Goal: Task Accomplishment & Management: Use online tool/utility

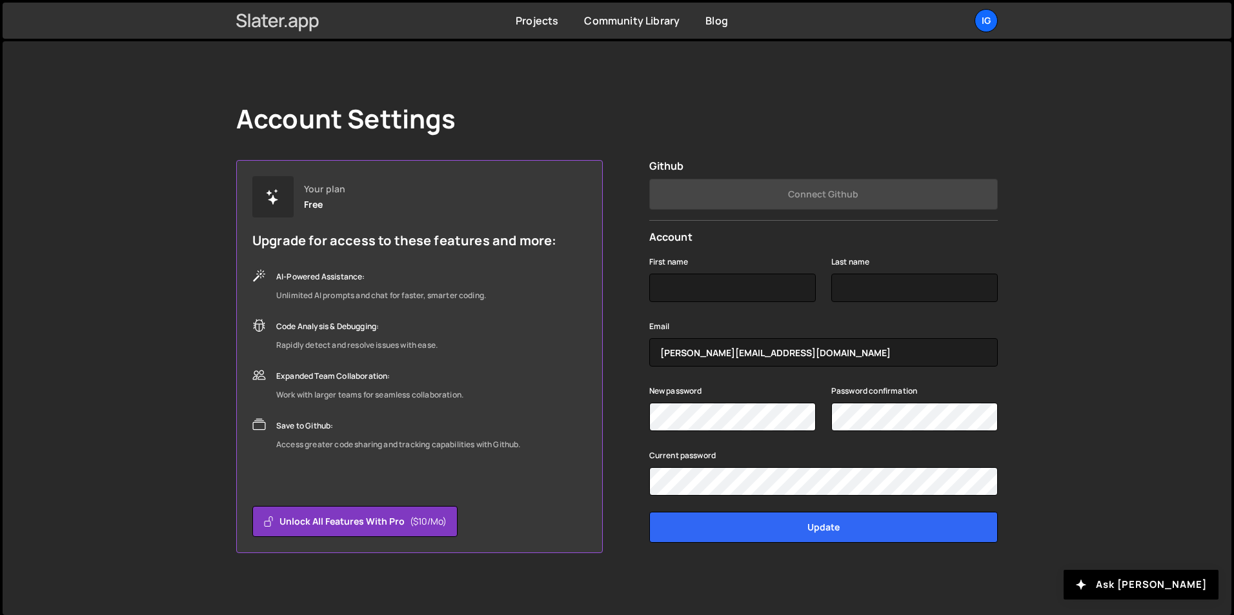
click at [290, 19] on icon at bounding box center [293, 22] width 8 height 10
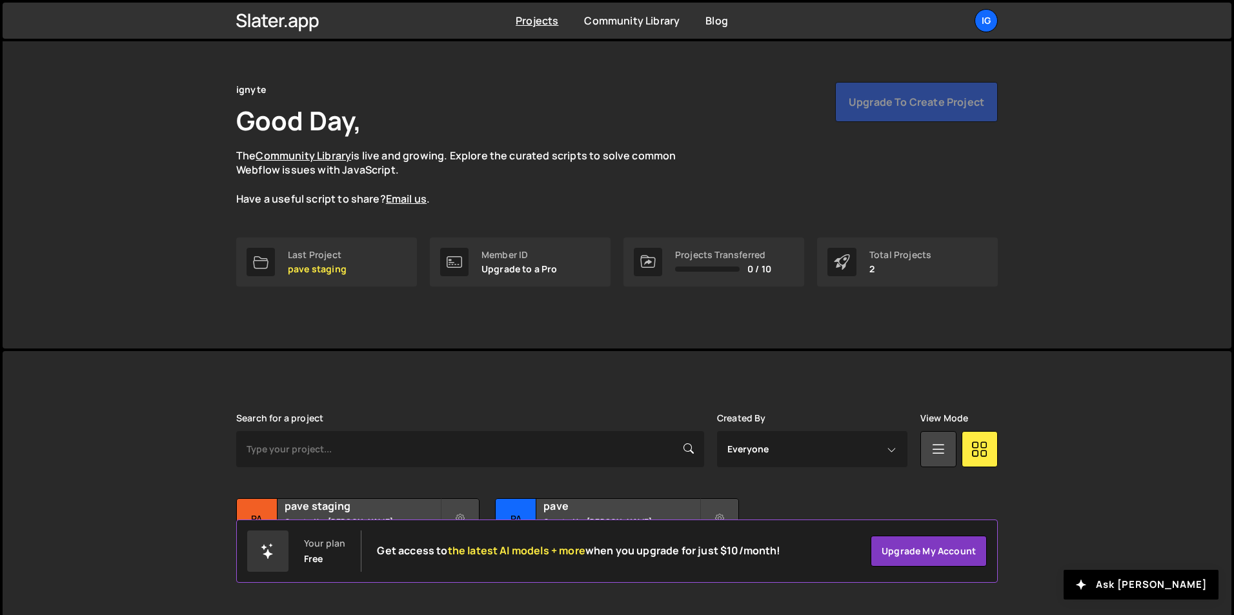
scroll to position [50, 0]
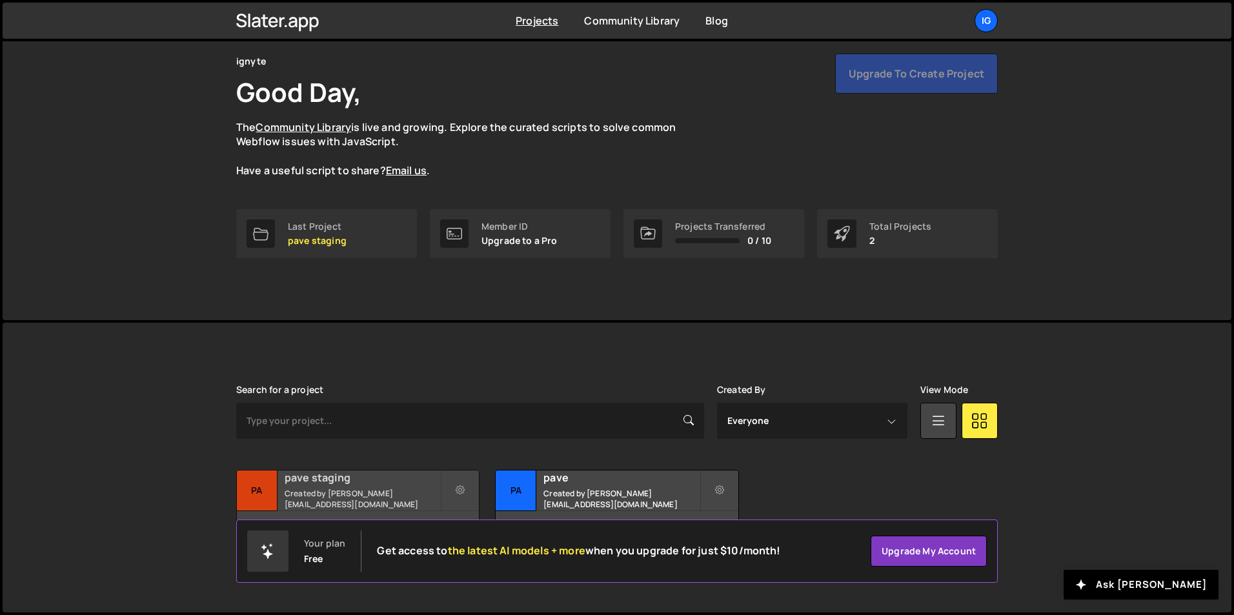
click at [385, 498] on small "Created by sam@ignyte.studio" at bounding box center [363, 499] width 156 height 22
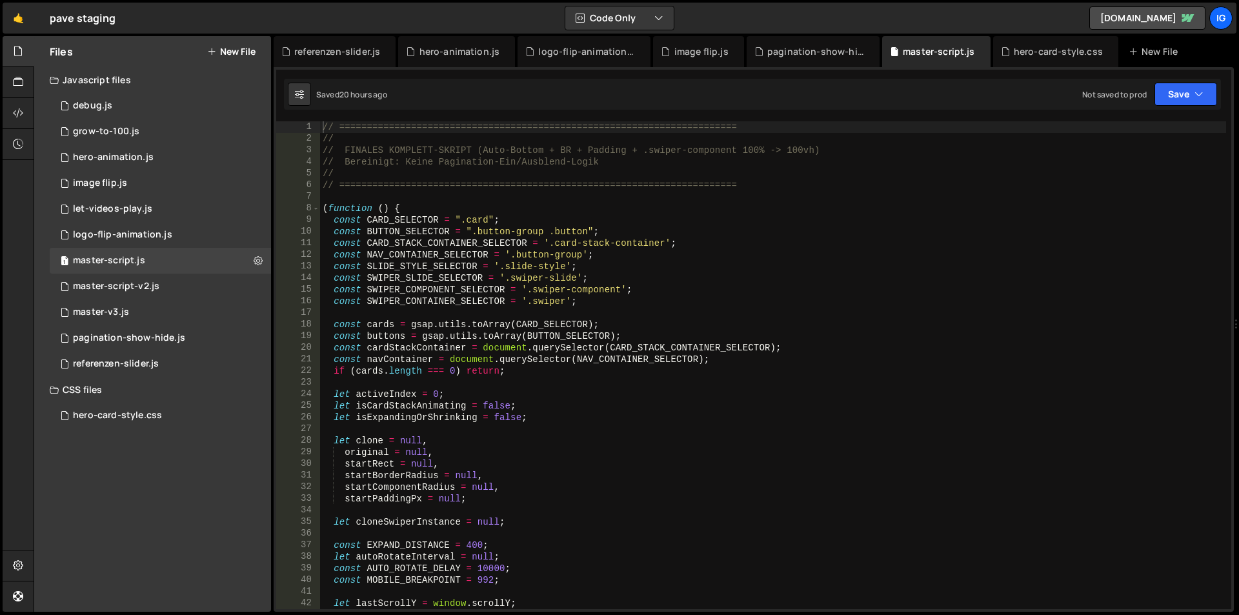
click at [614, 311] on div "// ======================================================================== // …" at bounding box center [773, 376] width 906 height 511
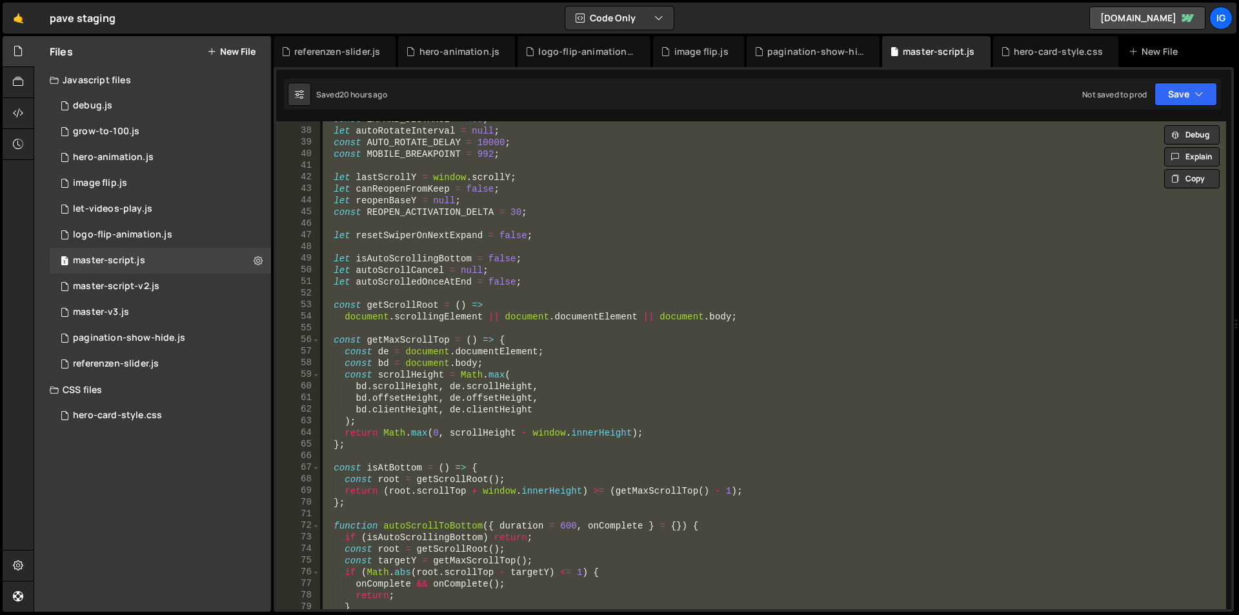
scroll to position [581, 0]
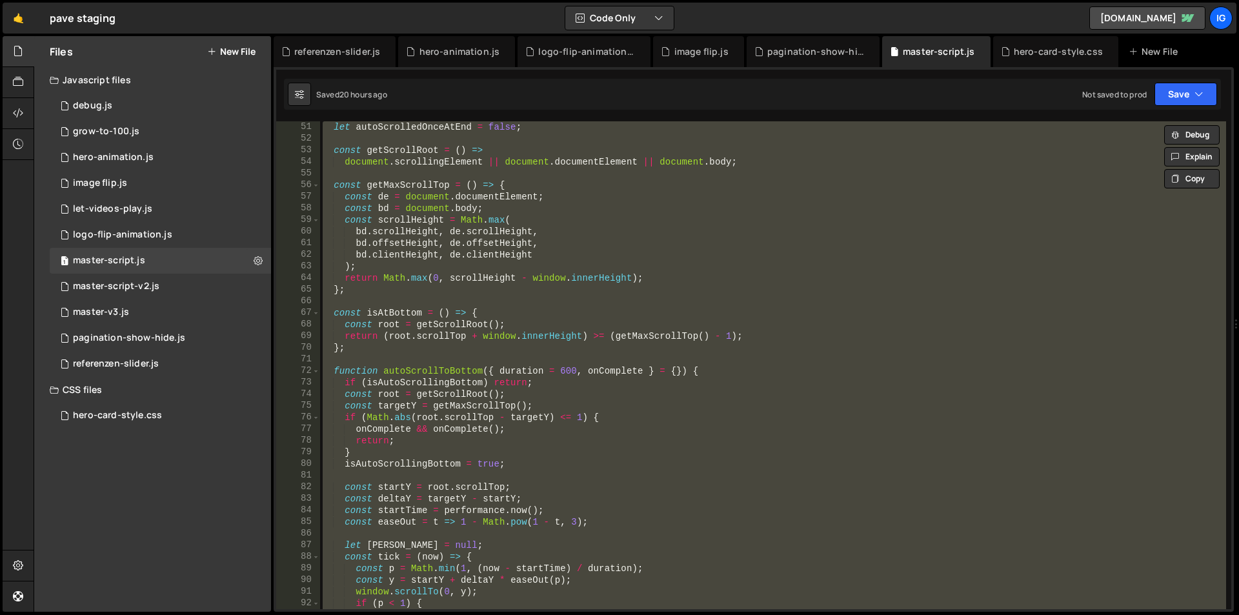
click at [668, 341] on div "let autoScrolledOnceAtEnd = false ; const getScrollRoot = ( ) => document . scr…" at bounding box center [773, 365] width 906 height 488
click at [448, 156] on div "let autoScrolledOnceAtEnd = false ; const getScrollRoot = ( ) => document . scr…" at bounding box center [773, 365] width 906 height 488
click at [604, 225] on div "let autoScrolledOnceAtEnd = false ; const getScrollRoot = ( ) => document . scr…" at bounding box center [773, 365] width 906 height 488
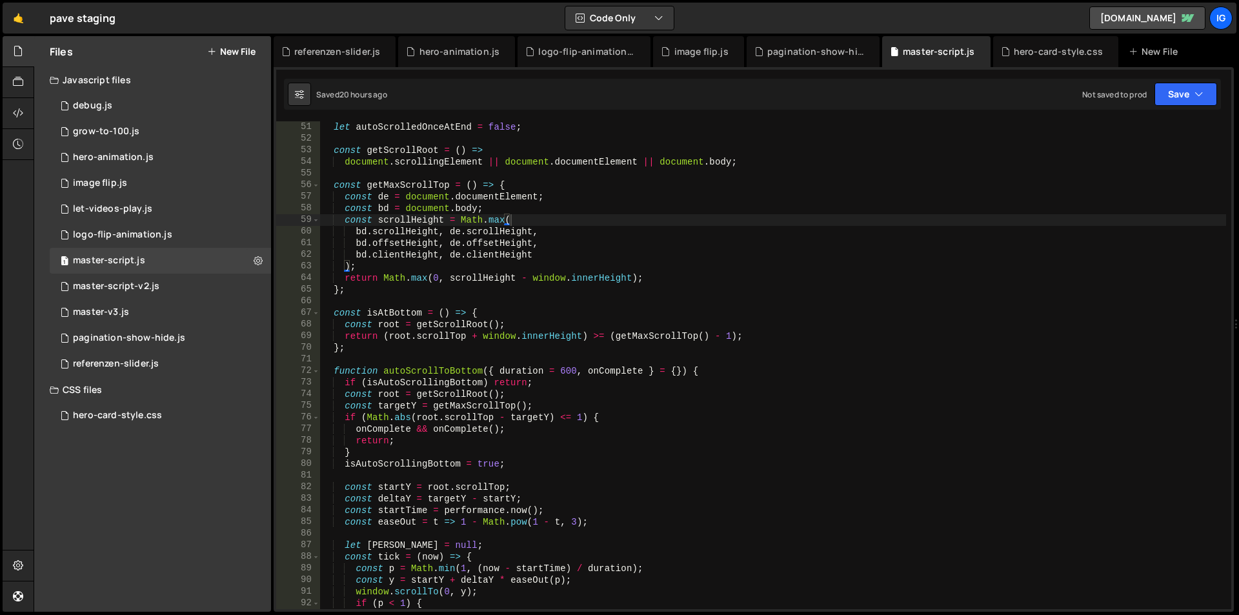
drag, startPoint x: 1234, startPoint y: 157, endPoint x: 1236, endPoint y: 164, distance: 7.4
click at [1236, 164] on div at bounding box center [1236, 324] width 5 height 576
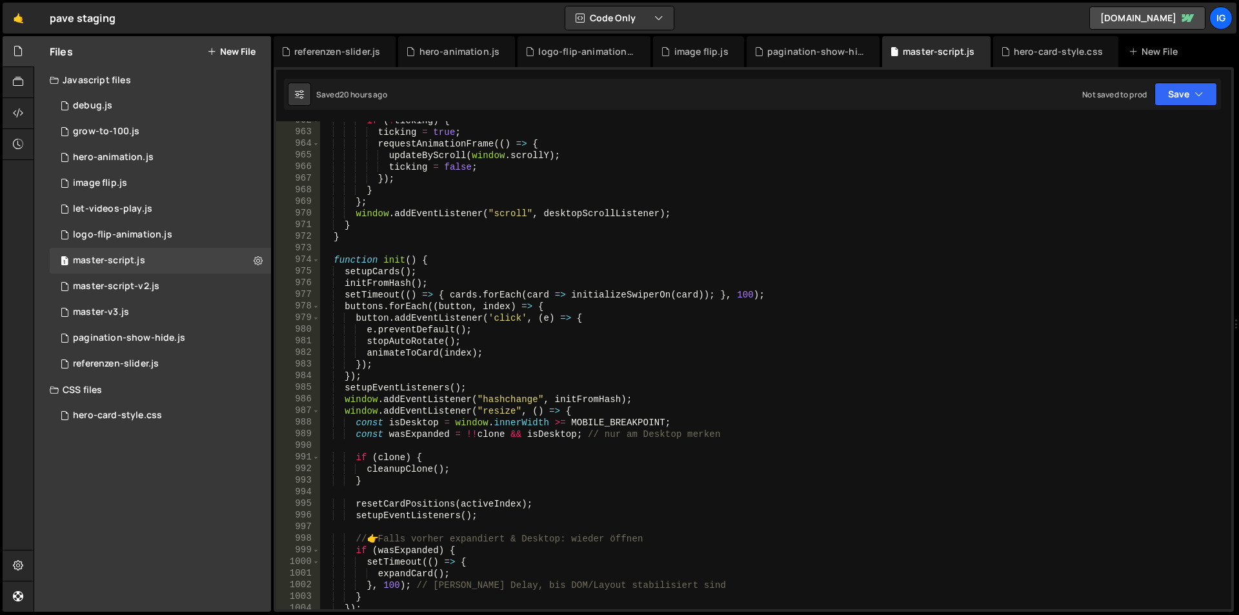
scroll to position [11328, 0]
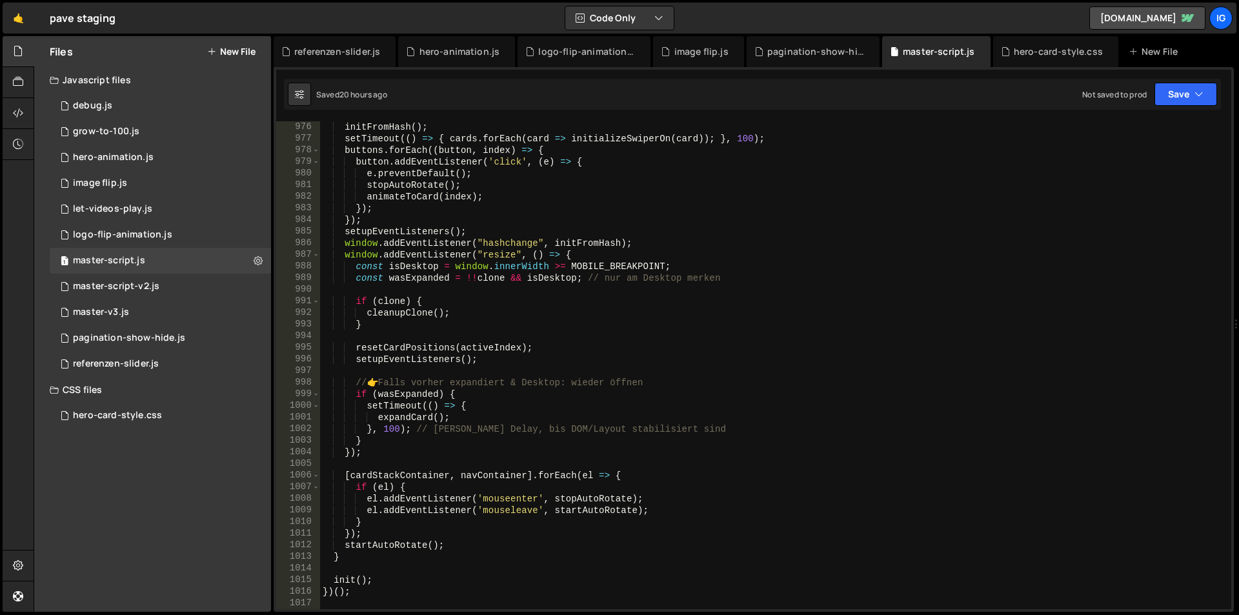
click at [376, 578] on div "initFromHash ( ) ; setTimeout (( ) => { cards . forEach ( card => initializeSwi…" at bounding box center [773, 376] width 906 height 511
click at [1044, 252] on div "initFromHash ( ) ; setTimeout (( ) => { cards . forEach ( card => initializeSwi…" at bounding box center [773, 376] width 906 height 511
type textarea "window.addEventListener("resize", () => {i"
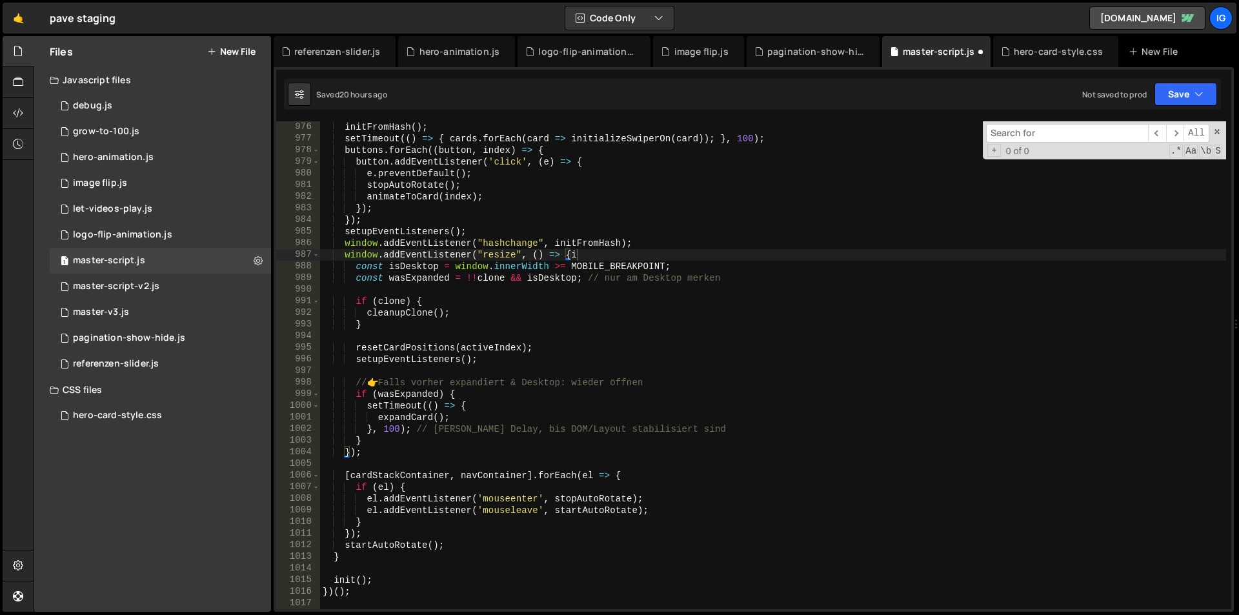
scroll to position [0, 106]
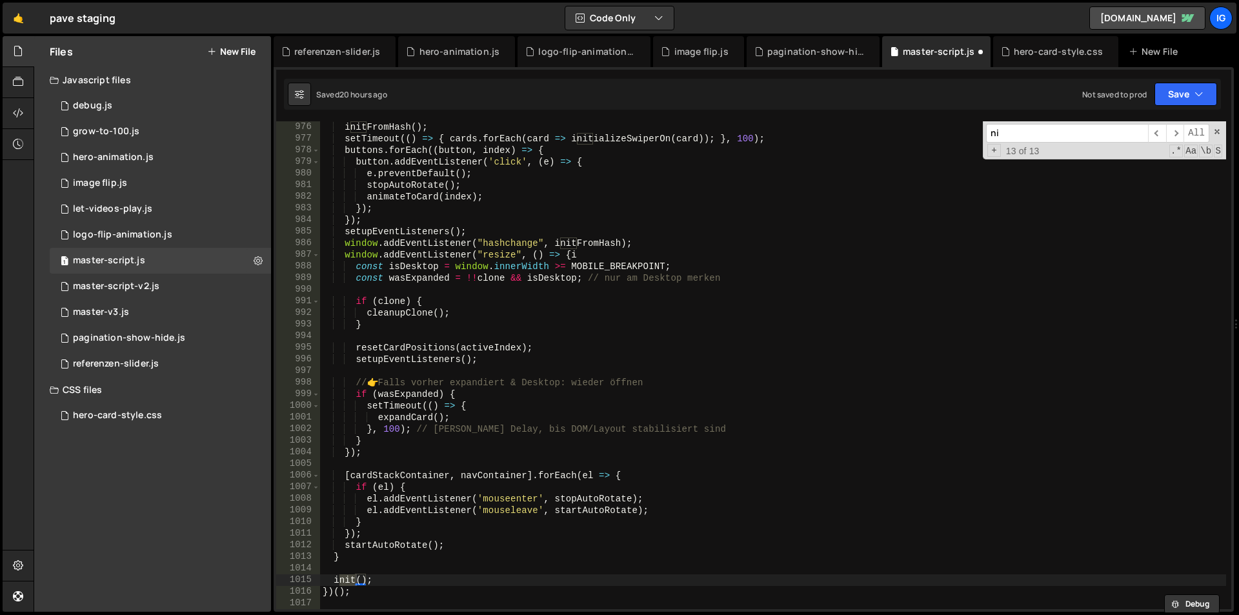
type input "n"
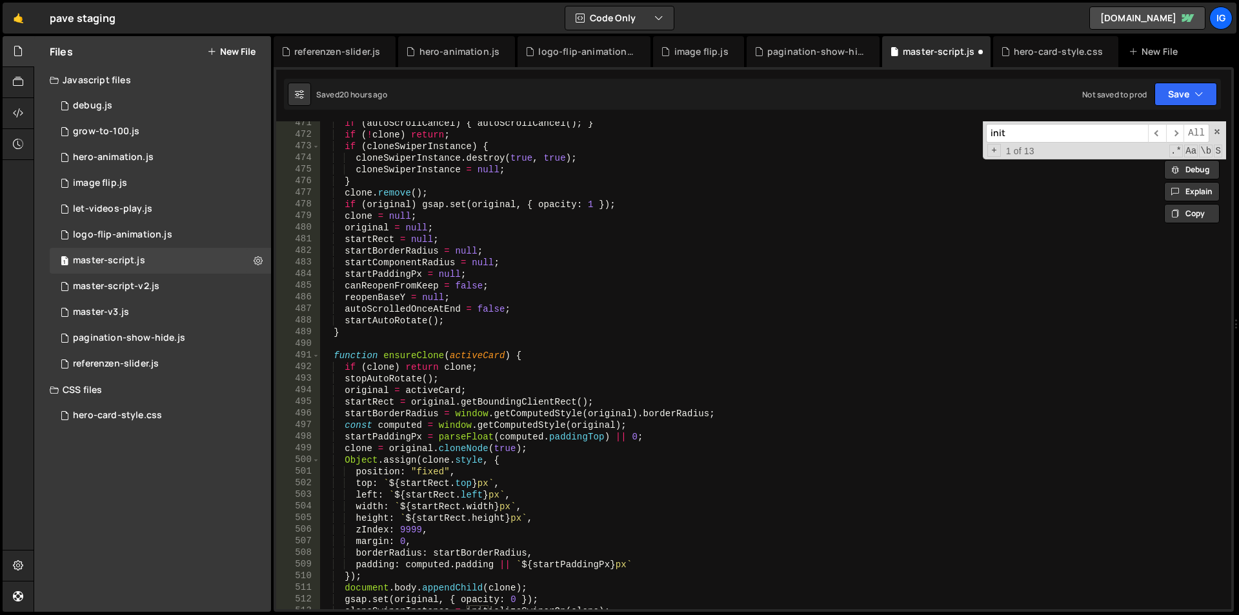
scroll to position [5503, 0]
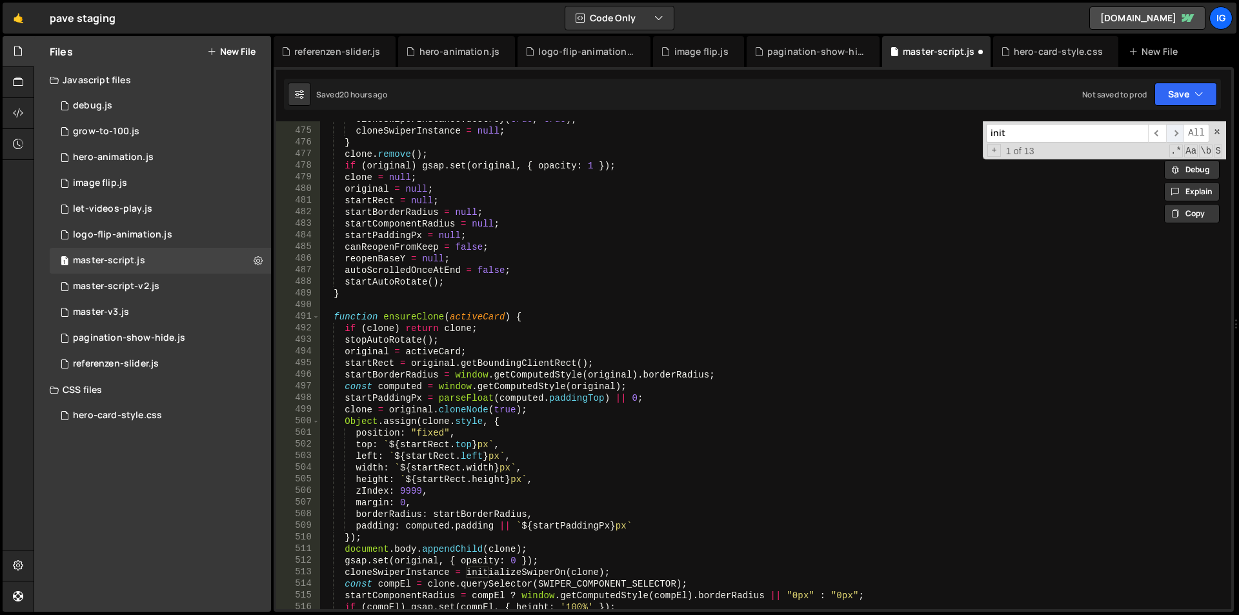
type input "init"
click at [1170, 136] on span "​" at bounding box center [1175, 133] width 18 height 19
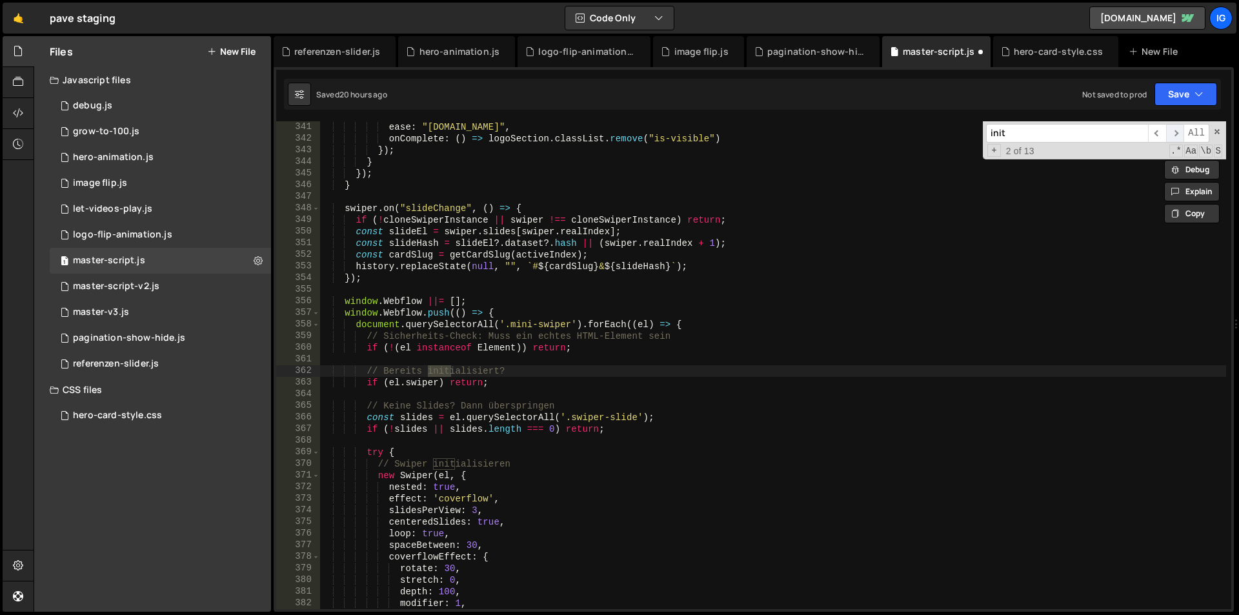
click at [1170, 136] on span "​" at bounding box center [1175, 133] width 18 height 19
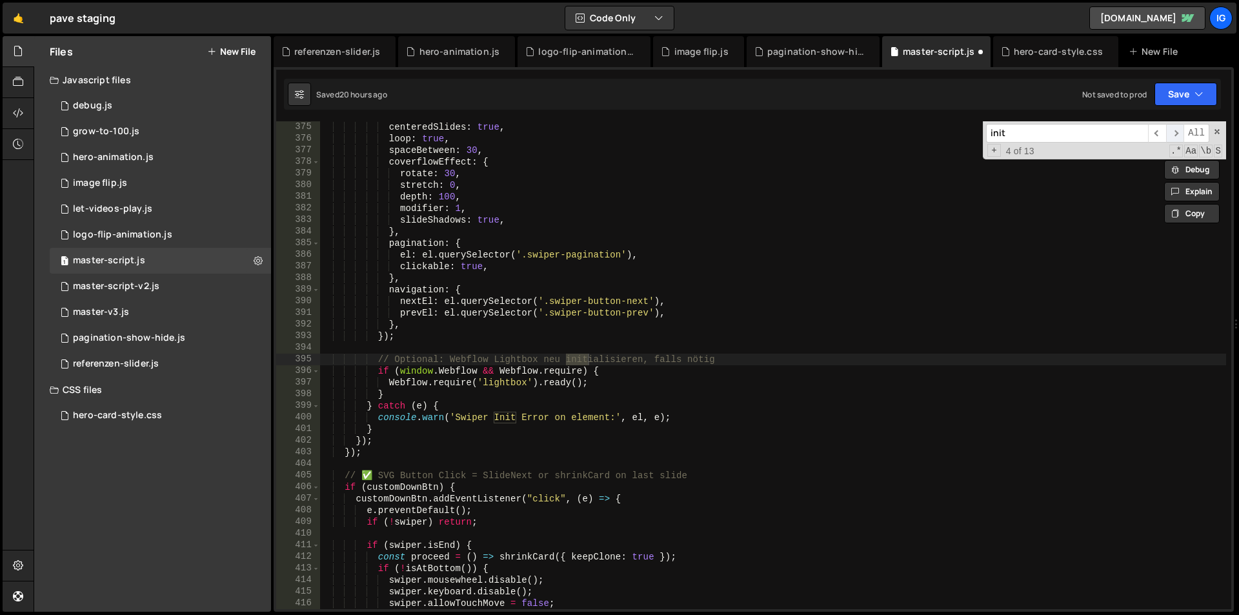
scroll to position [4345, 0]
click at [1170, 136] on span "​" at bounding box center [1175, 133] width 18 height 19
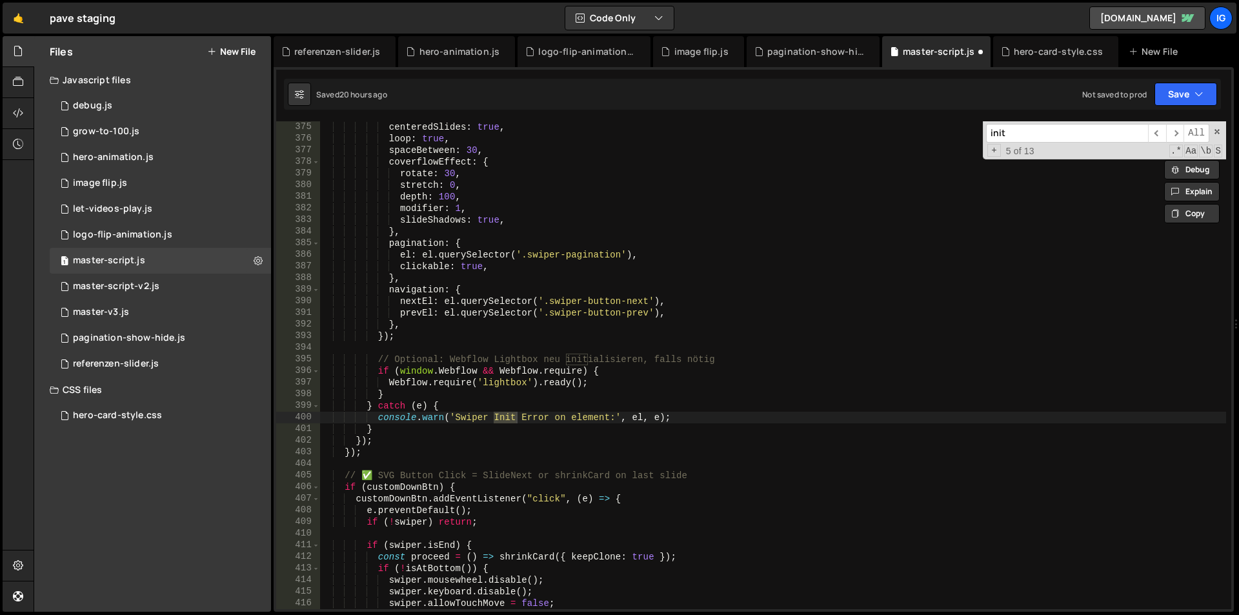
click at [422, 263] on div "centeredSlides : true , loop : true , spaceBetween : 30 , coverflowEffect : { r…" at bounding box center [773, 376] width 906 height 511
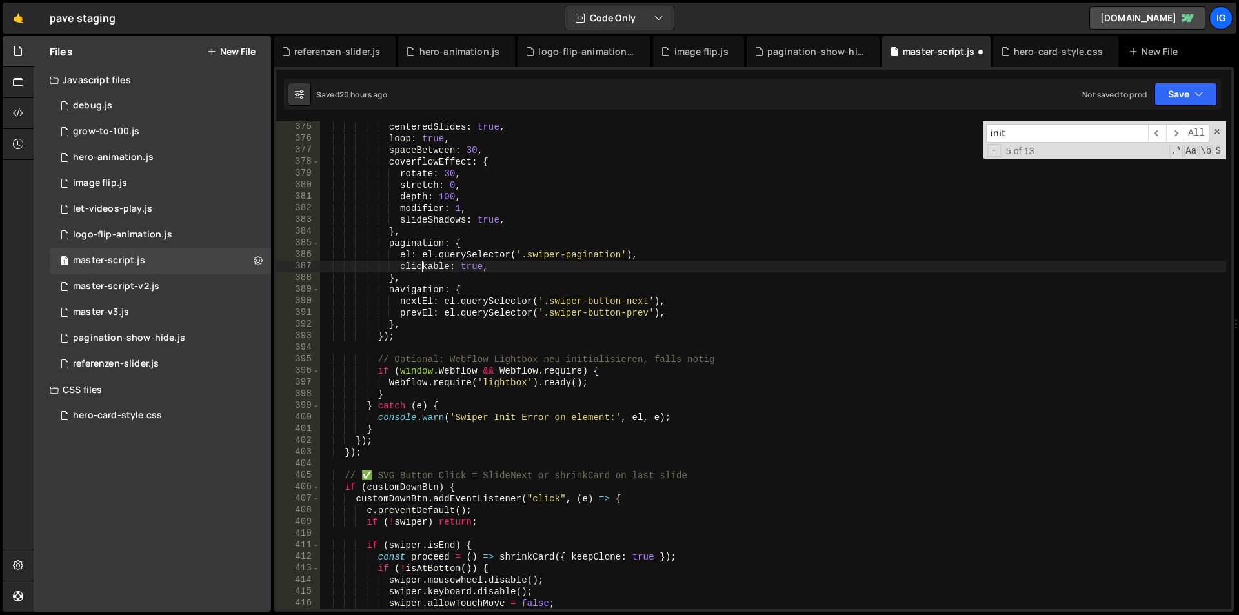
scroll to position [0, 11]
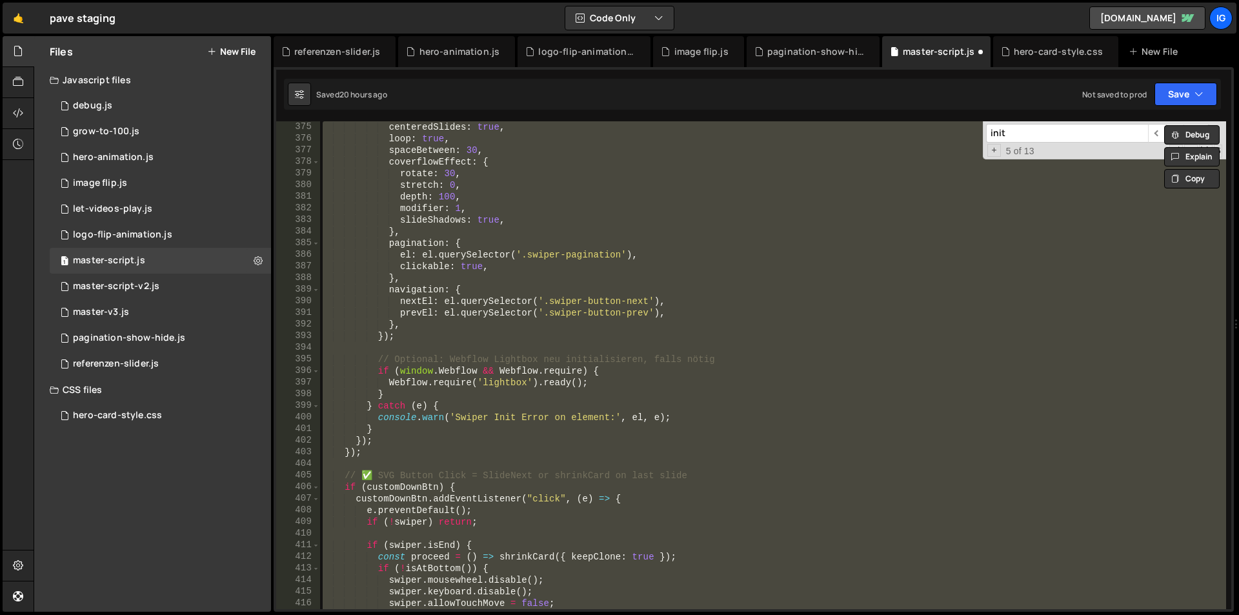
click at [480, 273] on div "centeredSlides : true , loop : true , spaceBetween : 30 , coverflowEffect : { r…" at bounding box center [773, 365] width 906 height 488
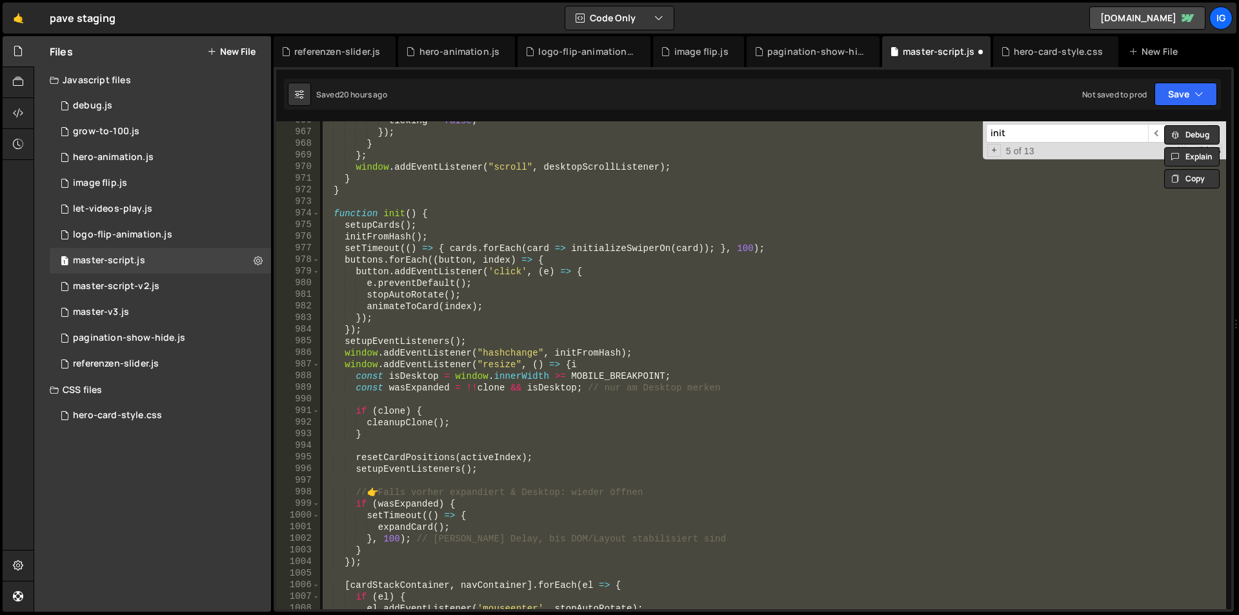
scroll to position [11328, 0]
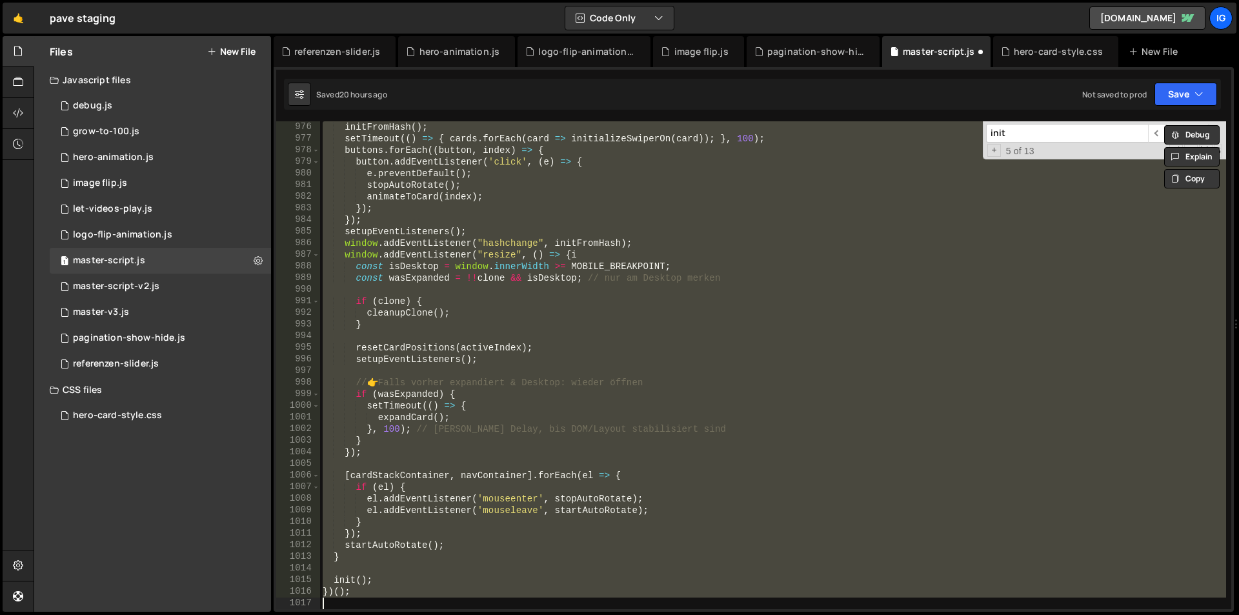
paste textarea
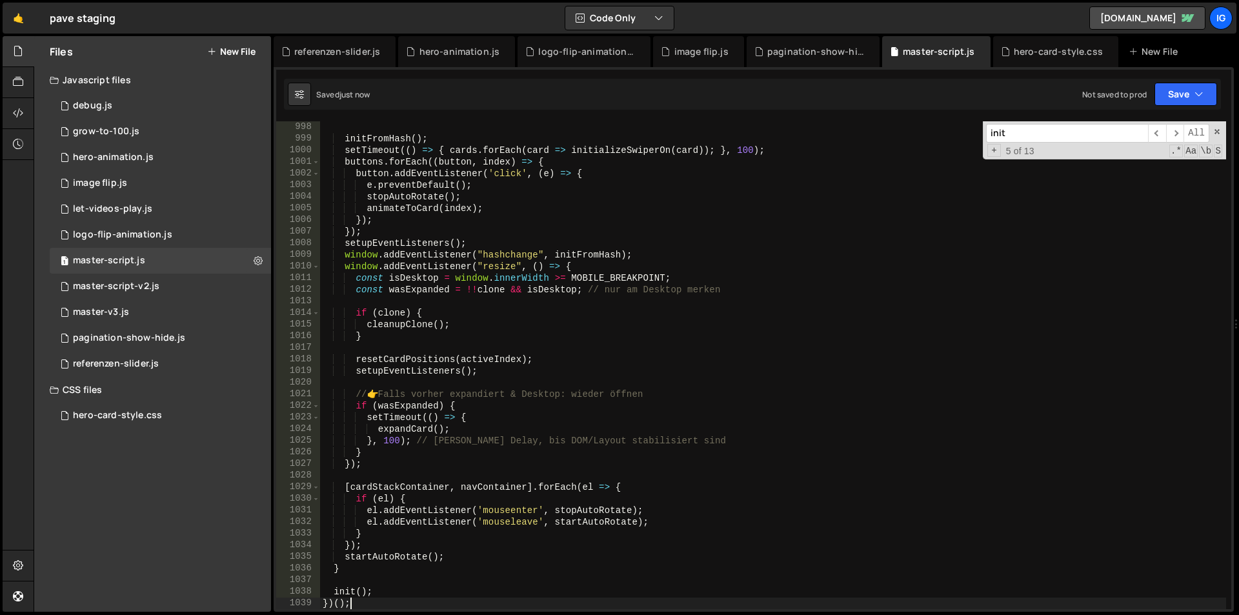
scroll to position [11584, 0]
click at [443, 248] on div "initFromHash ( ) ; setTimeout (( ) => { cards . forEach ( card => initializeSwi…" at bounding box center [773, 376] width 906 height 511
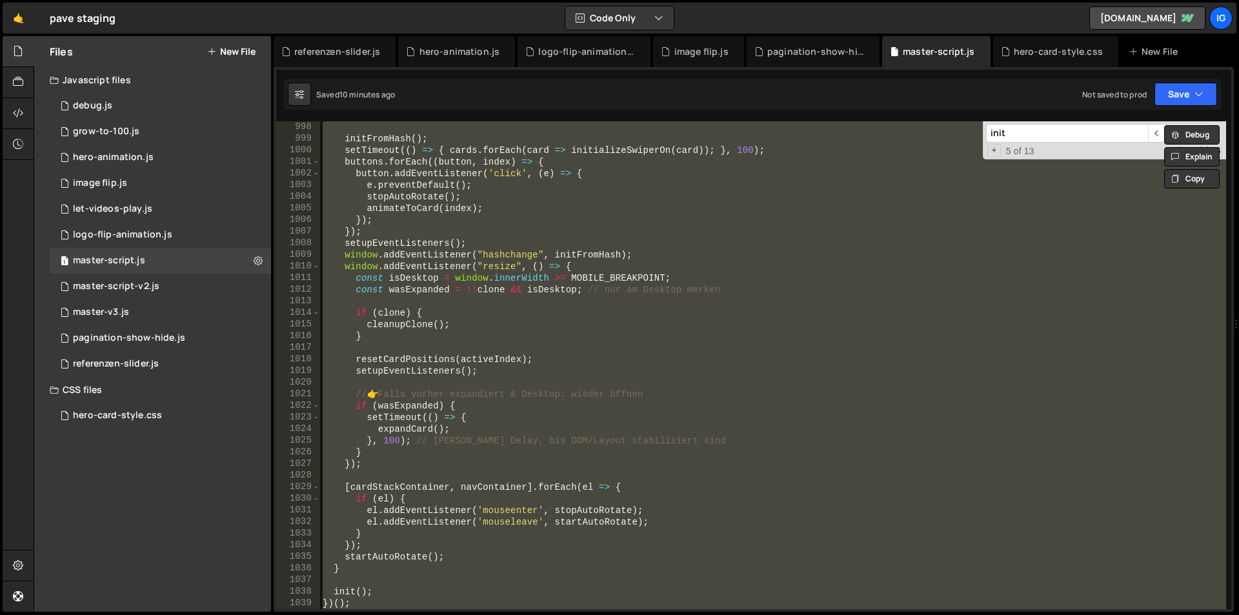
click at [438, 231] on div "initFromHash ( ) ; setTimeout (( ) => { cards . forEach ( card => initializeSwi…" at bounding box center [773, 365] width 906 height 488
paste textarea
type textarea "})()"
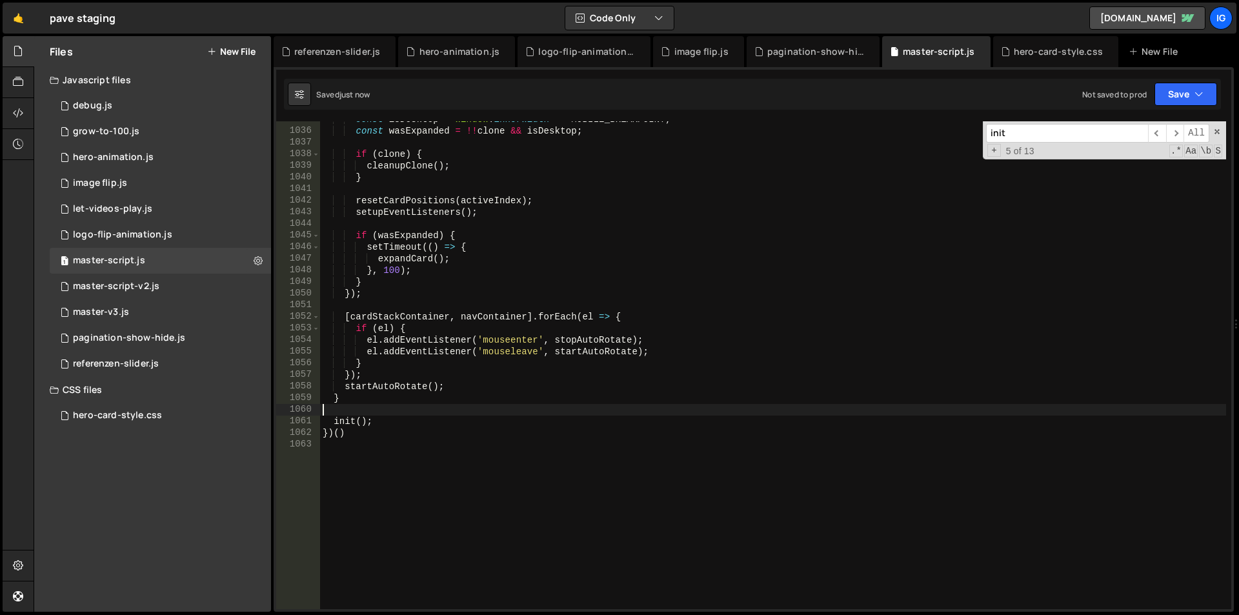
scroll to position [12022, 0]
click at [1044, 131] on input "init" at bounding box center [1067, 133] width 162 height 19
click at [1145, 141] on input "init" at bounding box center [1067, 133] width 162 height 19
click at [1097, 129] on input "init" at bounding box center [1067, 133] width 162 height 19
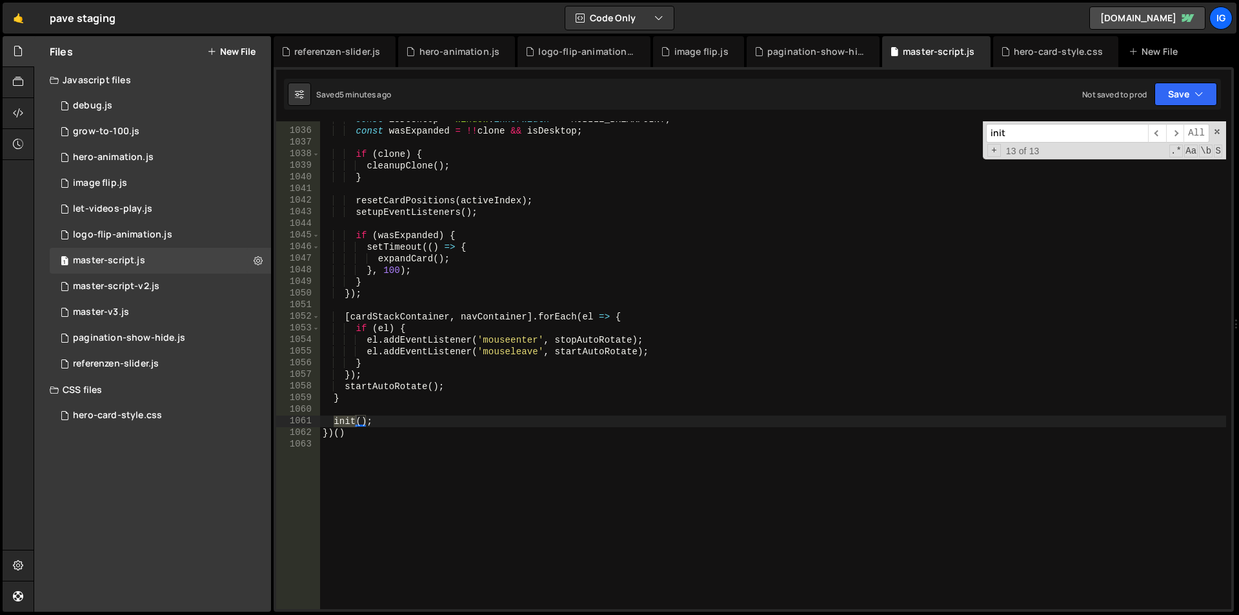
click at [1097, 129] on input "init" at bounding box center [1067, 133] width 162 height 19
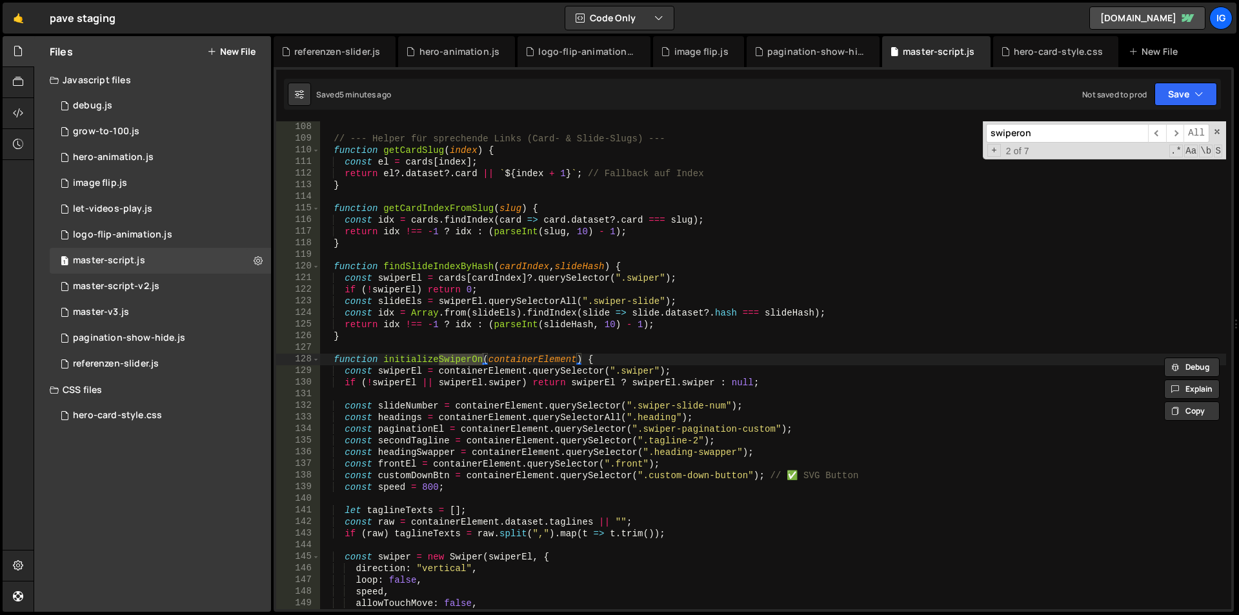
scroll to position [1243, 0]
type input "swiperon"
click at [315, 361] on span at bounding box center [315, 360] width 7 height 12
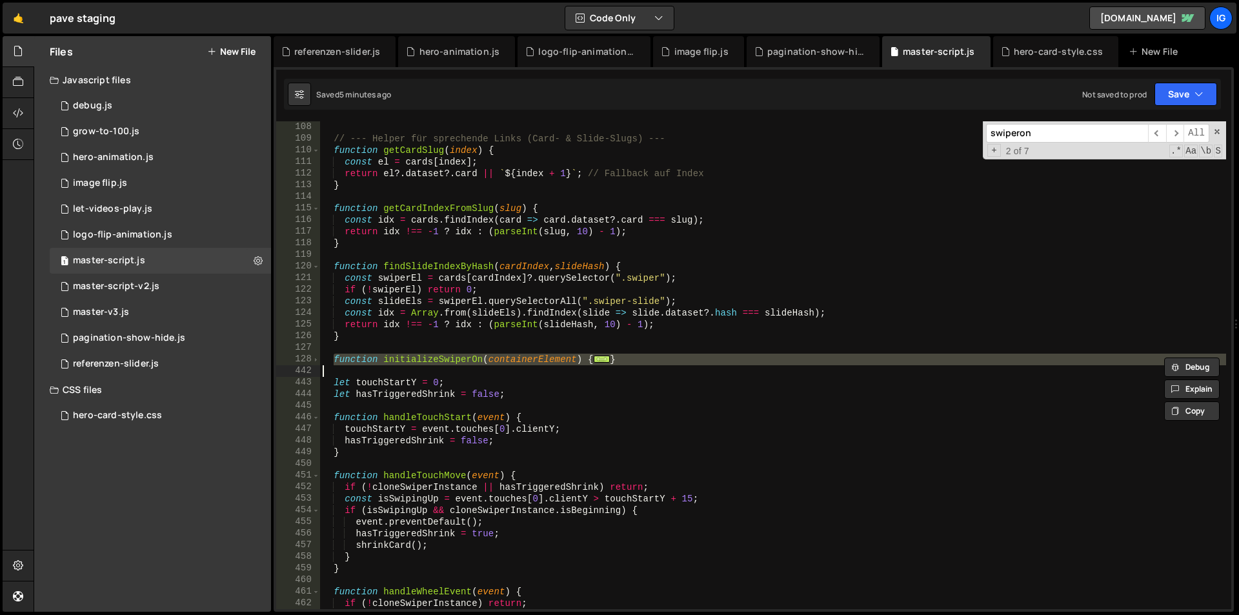
drag, startPoint x: 334, startPoint y: 358, endPoint x: 636, endPoint y: 365, distance: 302.2
click at [636, 365] on div "// --- Helper für sprechende Links (Card- & Slide-Slugs) --- function getCardSl…" at bounding box center [773, 376] width 906 height 511
paste textarea
type textarea "}"
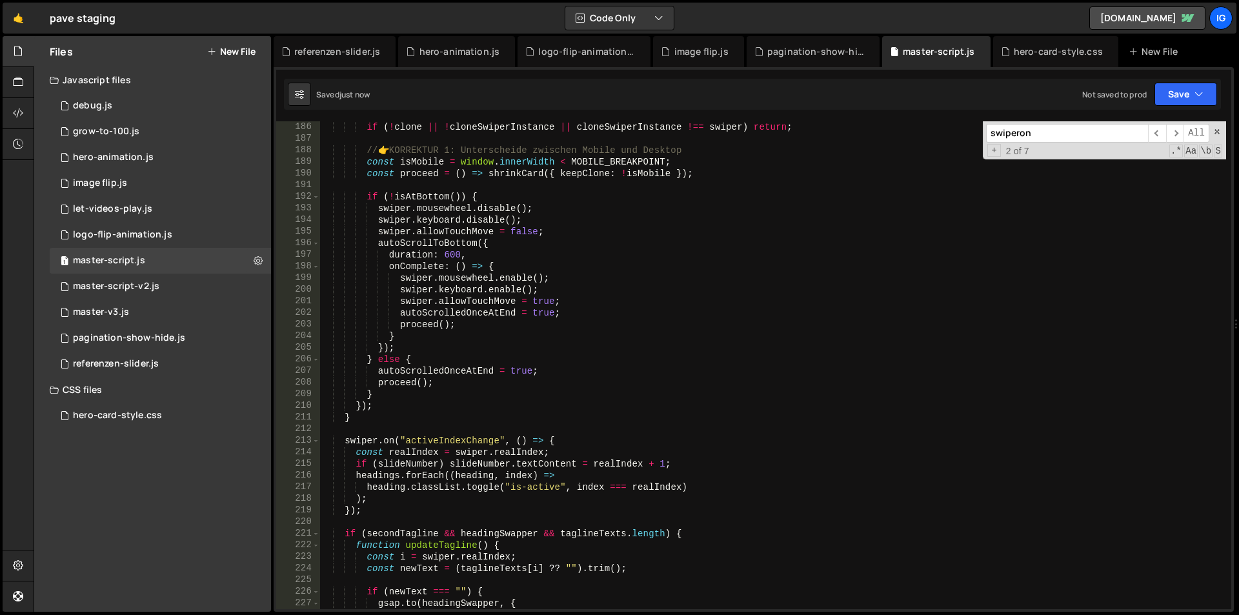
scroll to position [1878, 0]
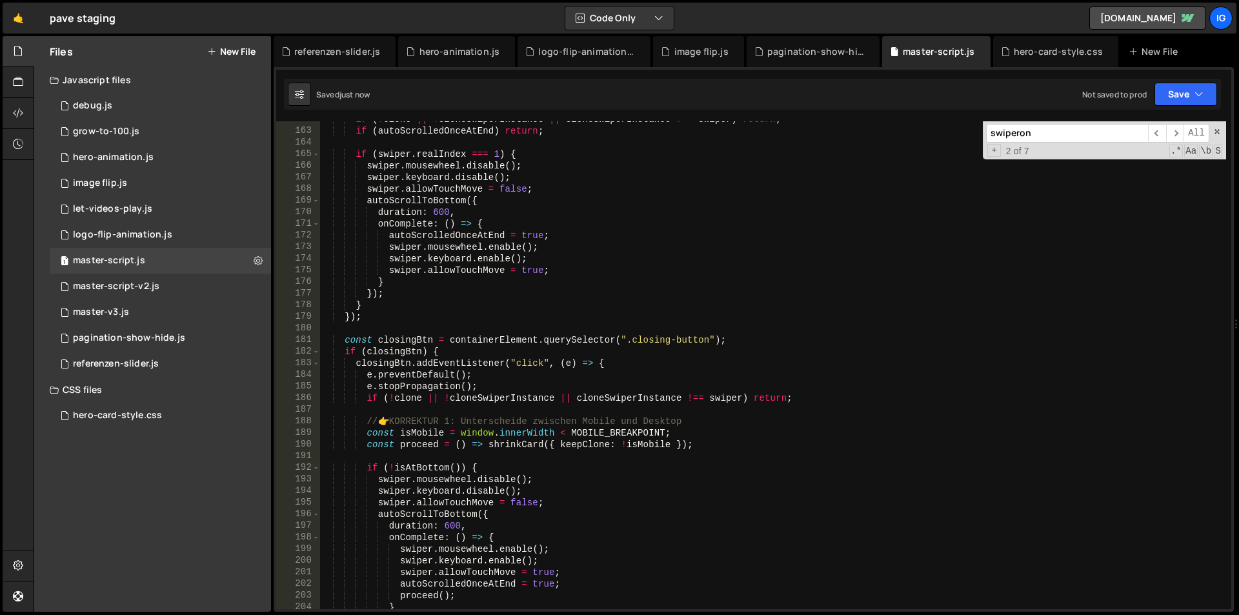
click at [1066, 135] on input "swiperon" at bounding box center [1067, 133] width 162 height 19
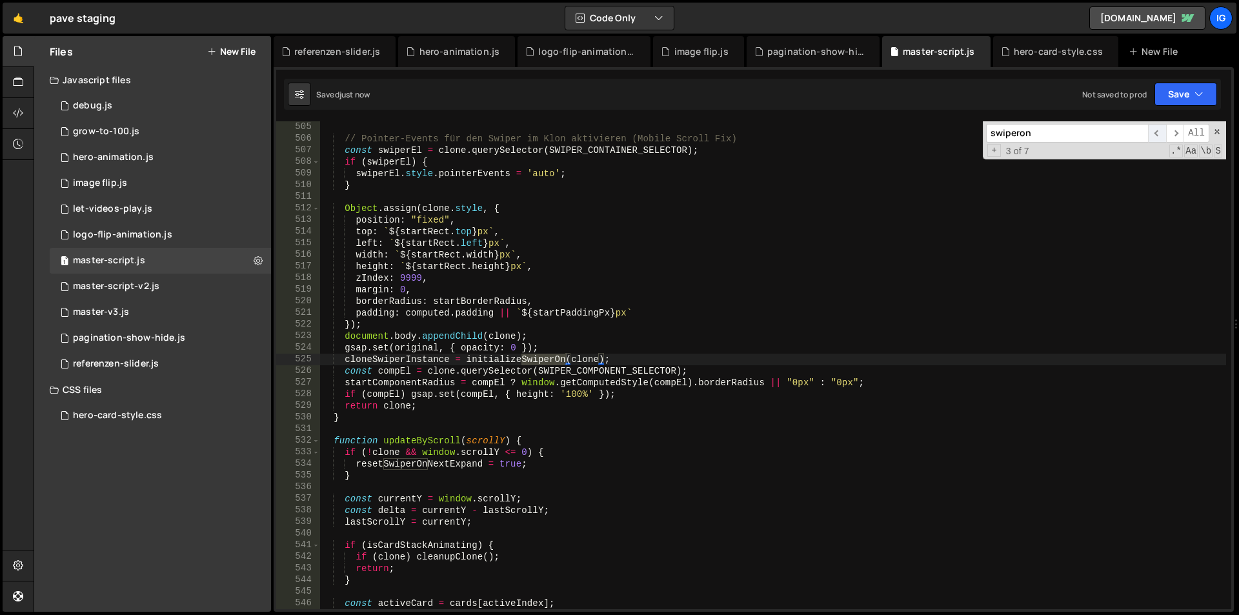
click at [1155, 132] on span "​" at bounding box center [1157, 133] width 18 height 19
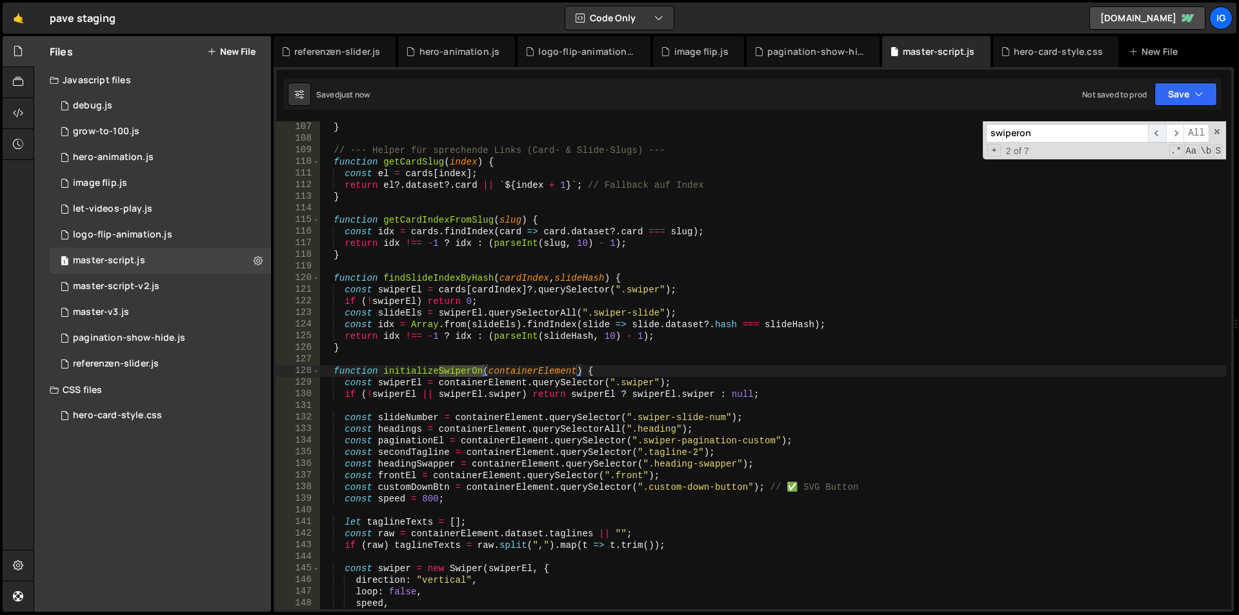
click at [1155, 132] on span "​" at bounding box center [1157, 133] width 18 height 19
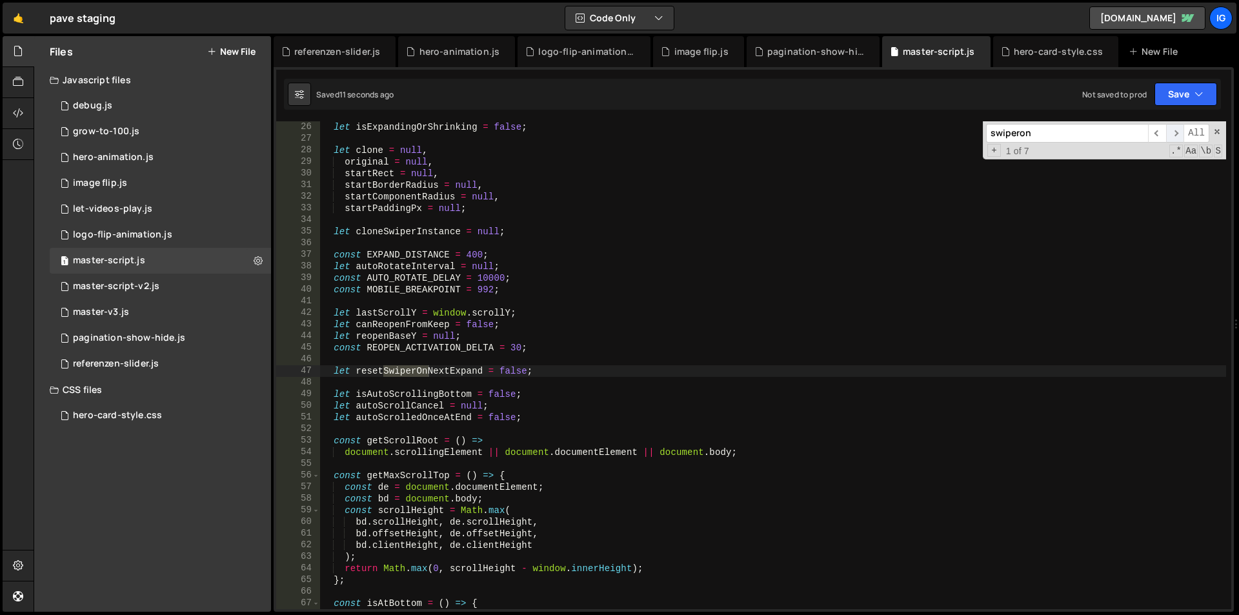
click at [1170, 137] on span "​" at bounding box center [1175, 133] width 18 height 19
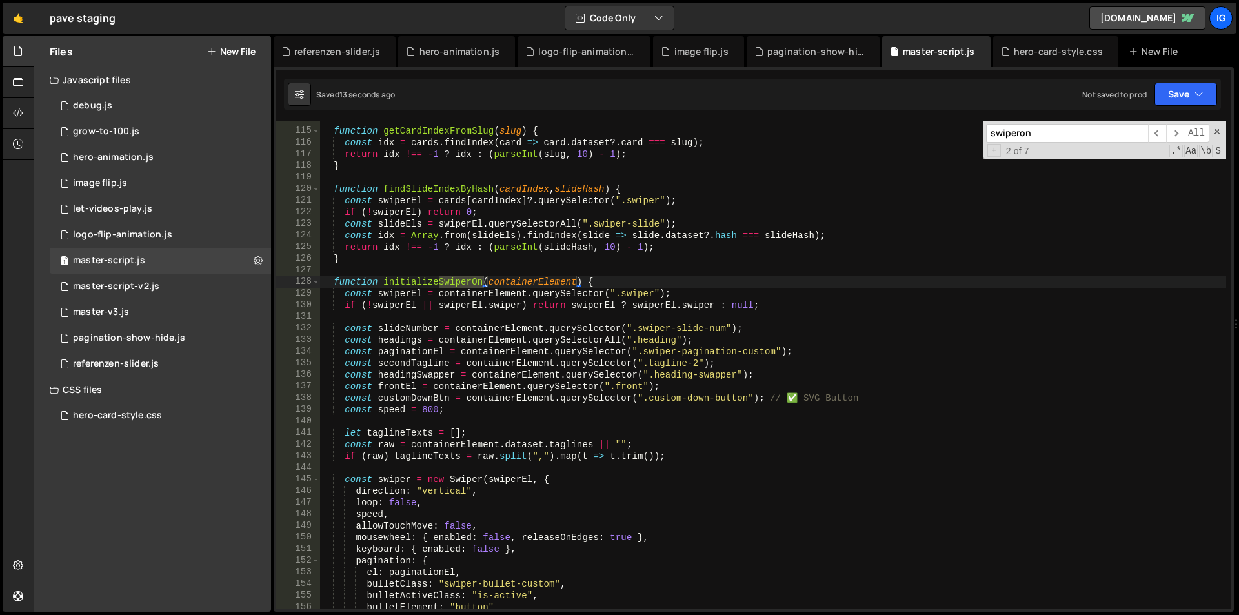
scroll to position [1359, 0]
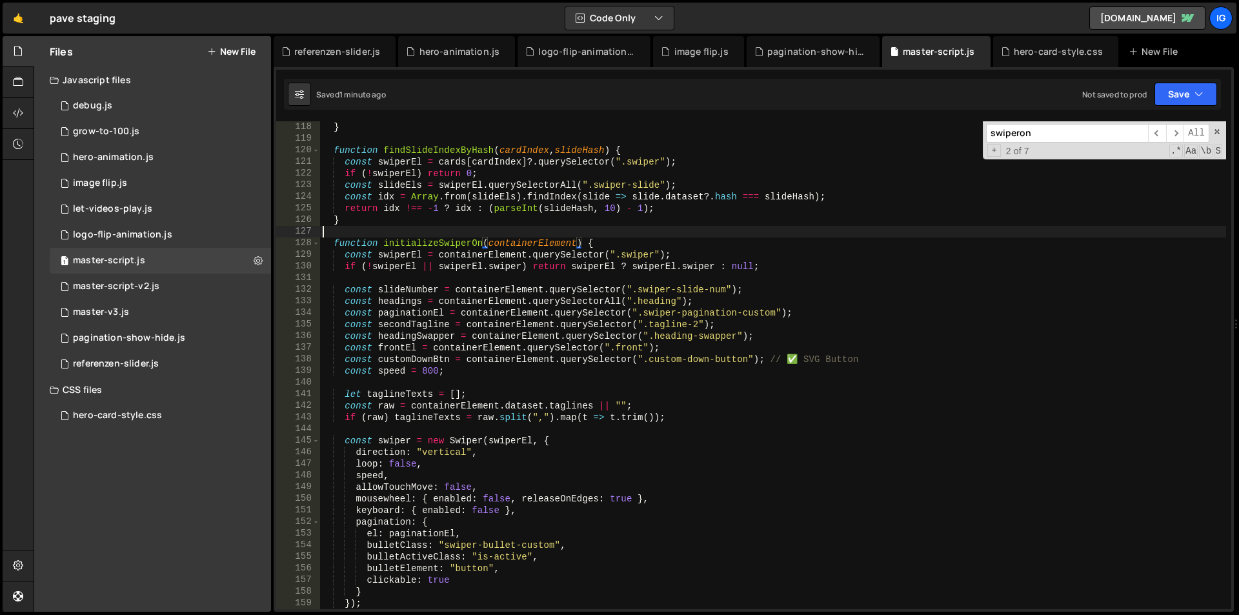
click at [551, 233] on div "} function findSlideIndexByHash ( cardIndex , slideHash ) { const swiperEl = ca…" at bounding box center [773, 376] width 906 height 511
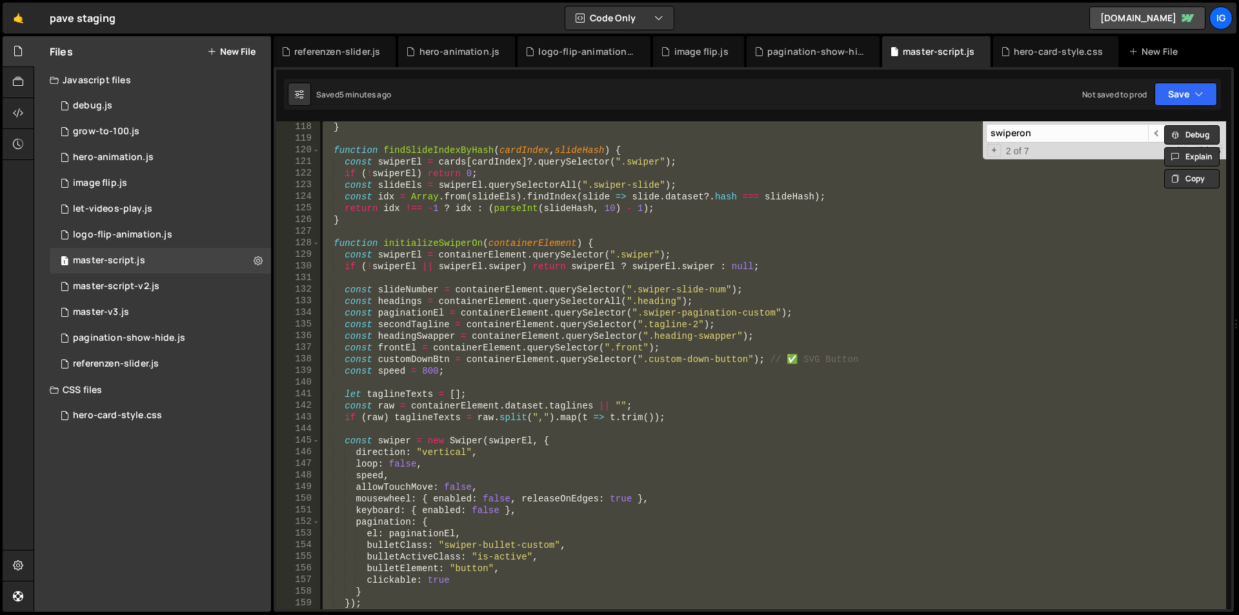
click at [438, 196] on div "} function findSlideIndexByHash ( cardIndex , slideHash ) { const swiperEl = ca…" at bounding box center [773, 365] width 906 height 488
click at [394, 238] on div "} function findSlideIndexByHash ( cardIndex , slideHash ) { const swiperEl = ca…" at bounding box center [773, 365] width 906 height 488
paste textarea ";"
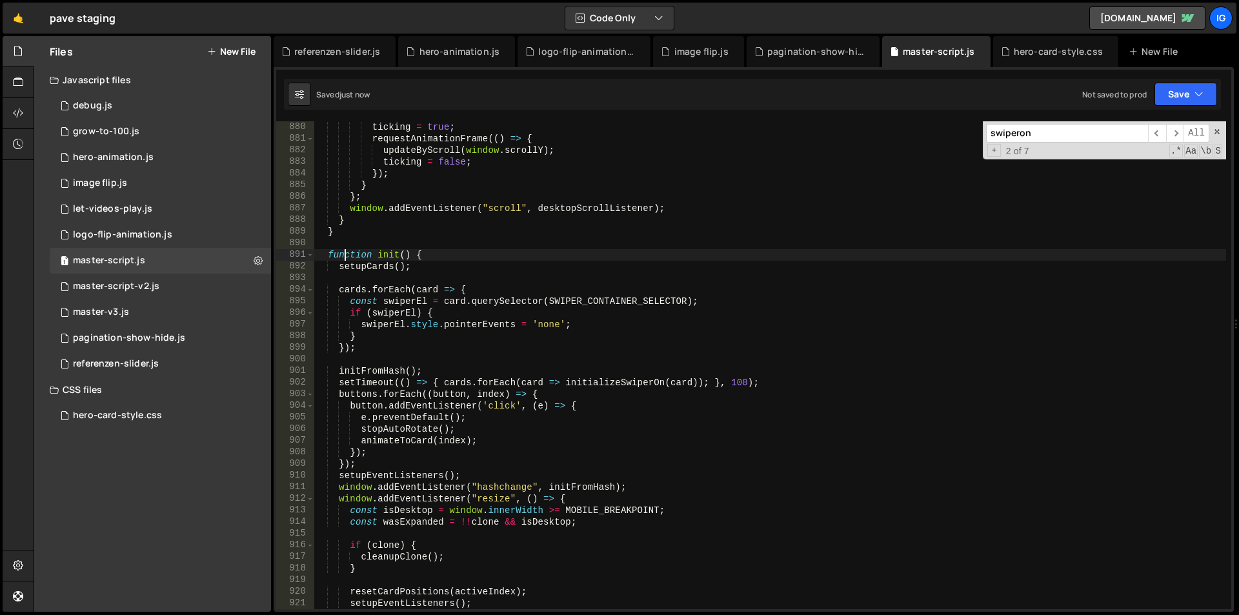
scroll to position [10484, 0]
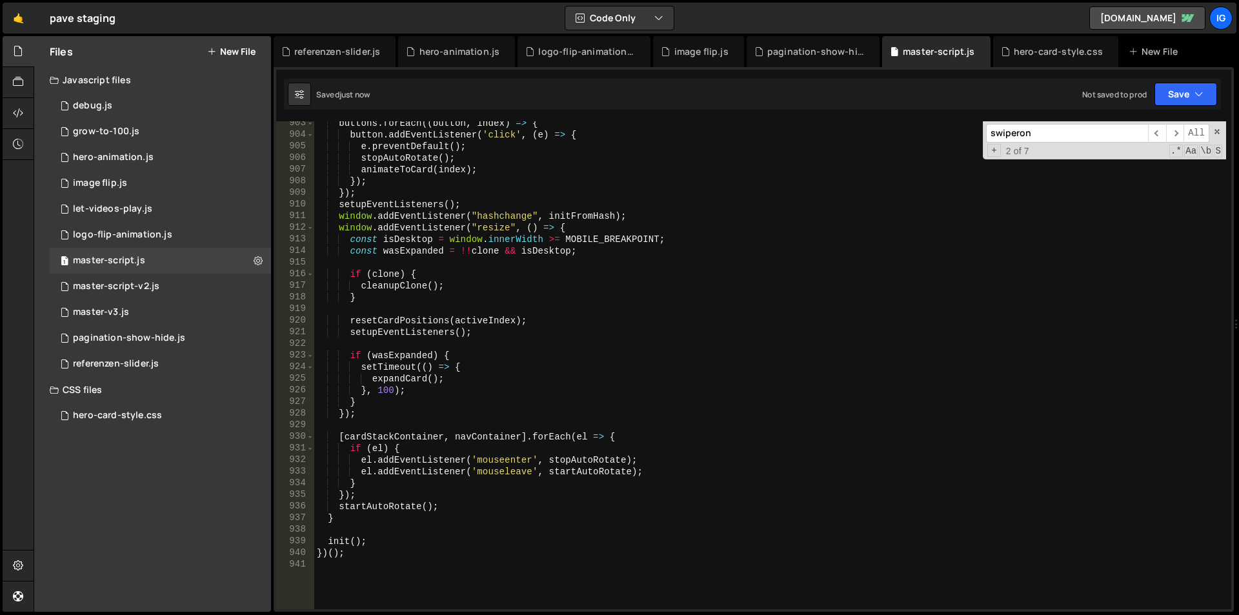
type textarea "setupEventListeners();"
click at [392, 306] on div "buttons . forEach (( button , index ) => { button . addEventListener ( 'click' …" at bounding box center [770, 372] width 912 height 511
click at [418, 192] on div "buttons . forEach (( button , index ) => { button . addEventListener ( 'click' …" at bounding box center [770, 372] width 912 height 511
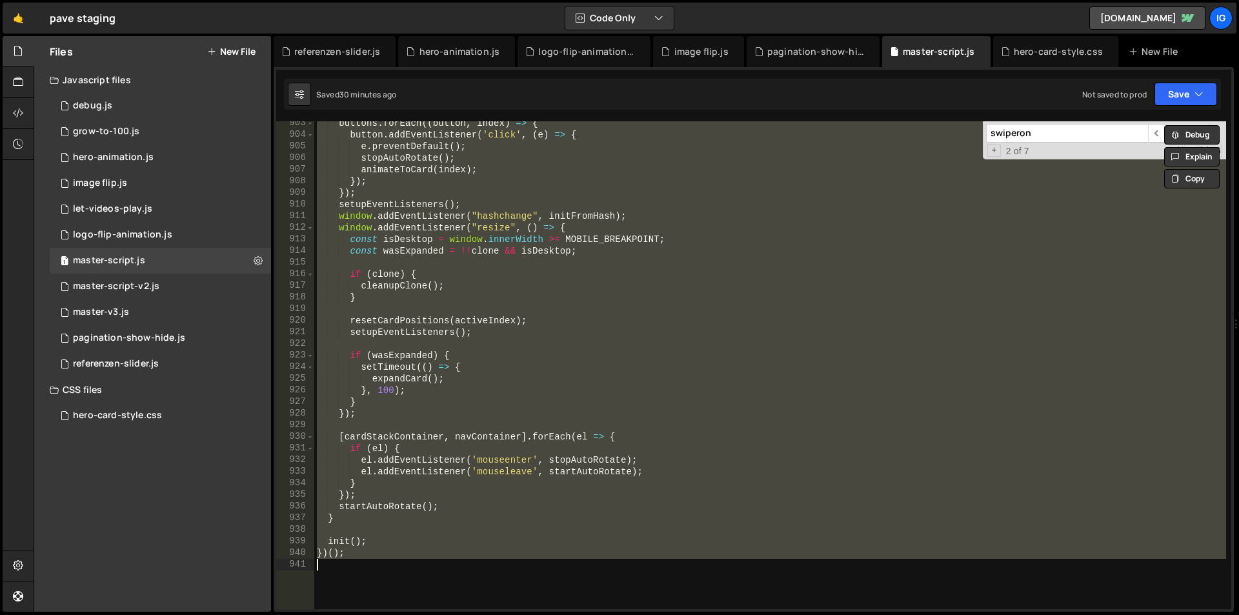
type textarea "});"
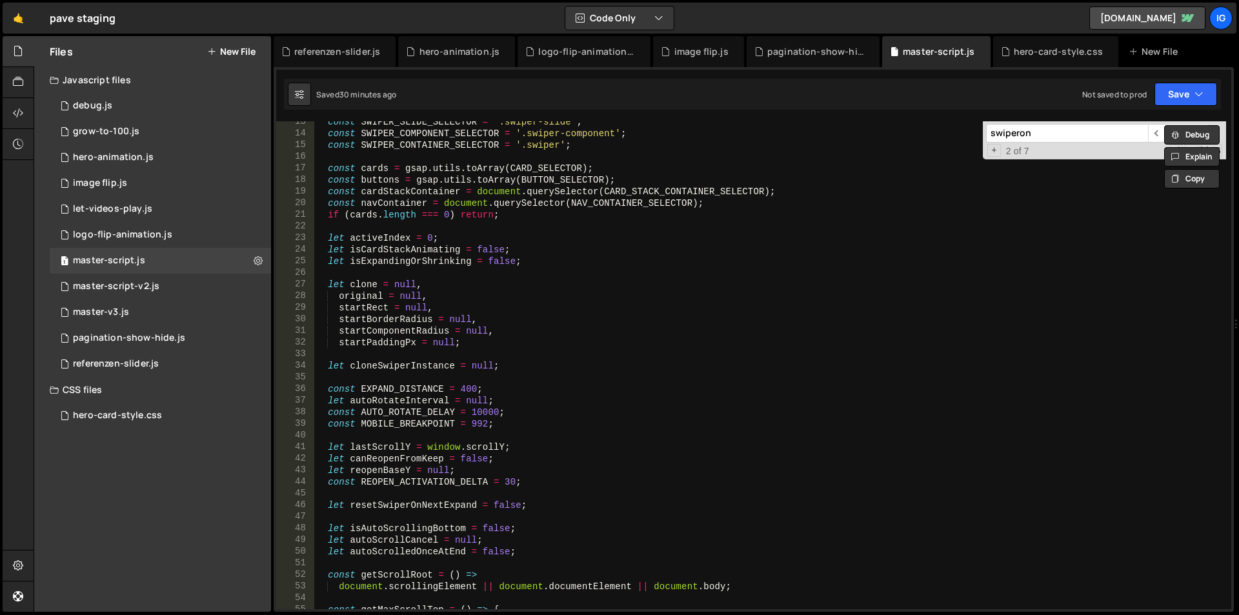
scroll to position [0, 0]
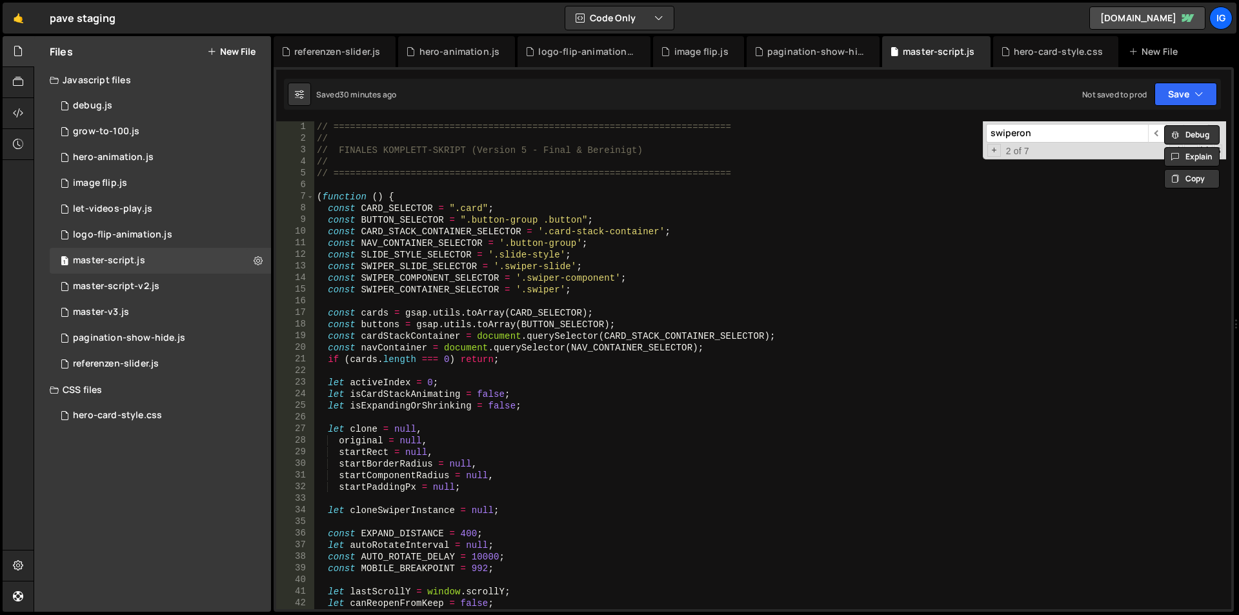
click at [516, 183] on div "// ======================================================================== // …" at bounding box center [770, 376] width 912 height 511
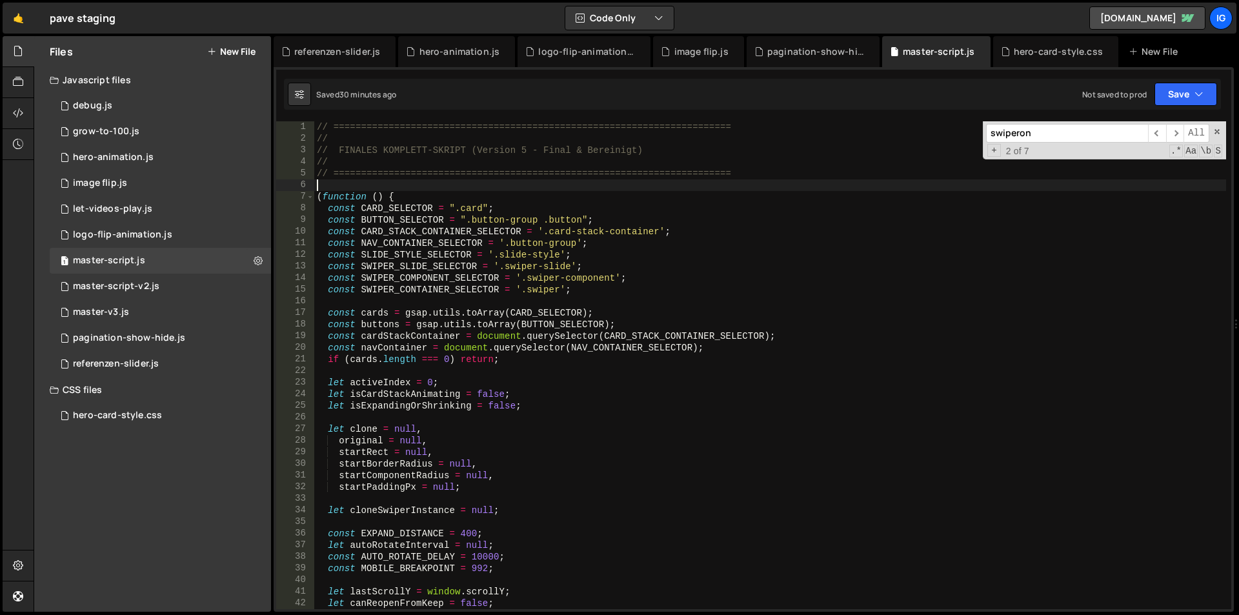
type textarea "})();"
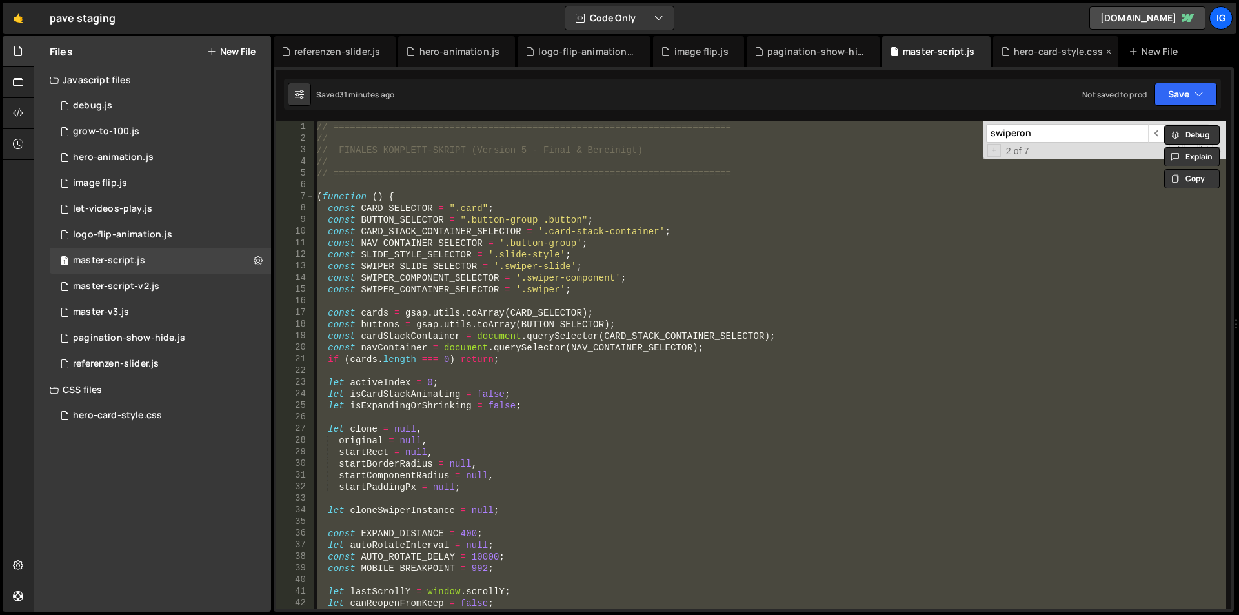
click at [1070, 56] on div "hero-card-style.css" at bounding box center [1058, 51] width 89 height 13
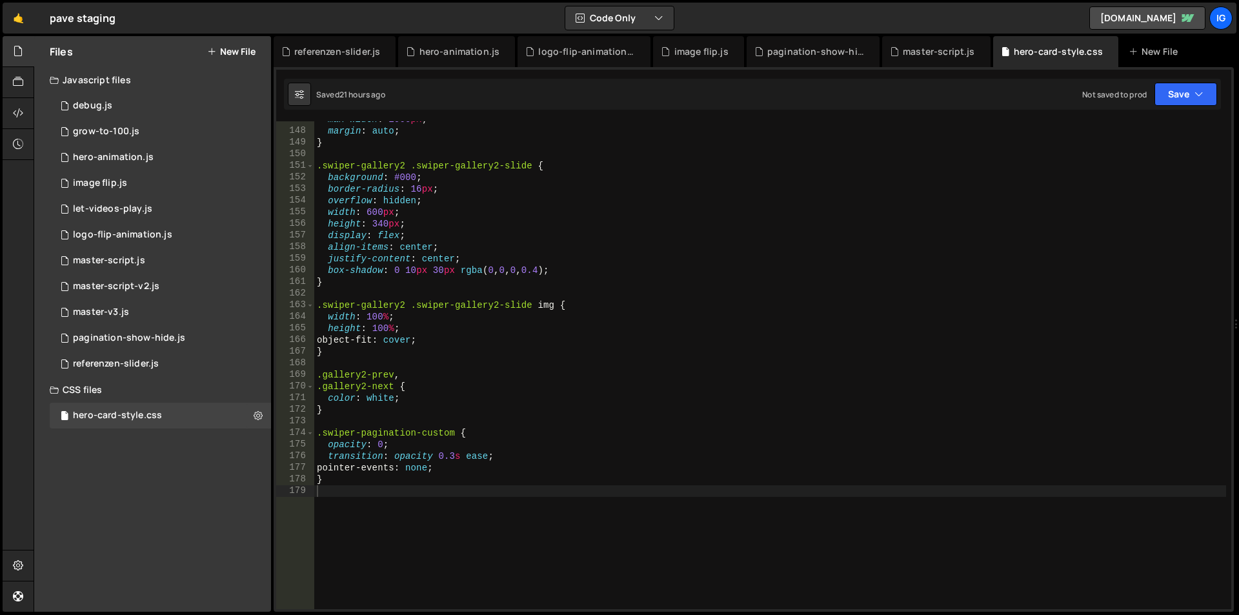
scroll to position [1743, 0]
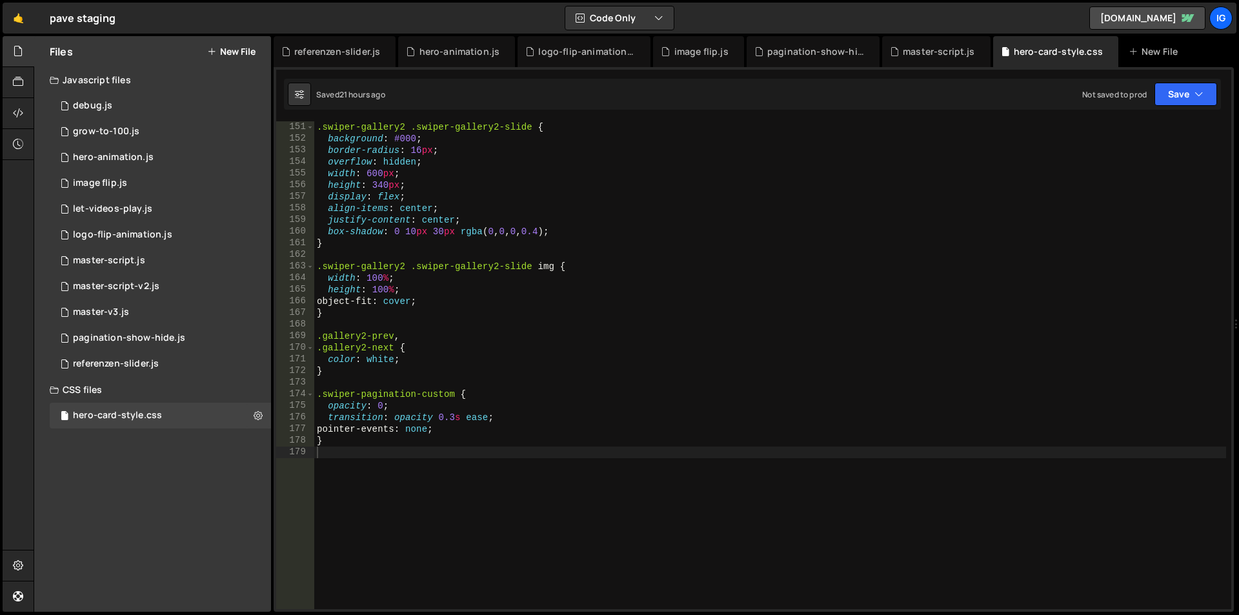
click at [357, 466] on div ".swiper-gallery2 .swiper-gallery2-slide { background : #000 ; border-radius : 1…" at bounding box center [770, 376] width 912 height 511
click at [930, 50] on div "master-script.js" at bounding box center [939, 51] width 72 height 13
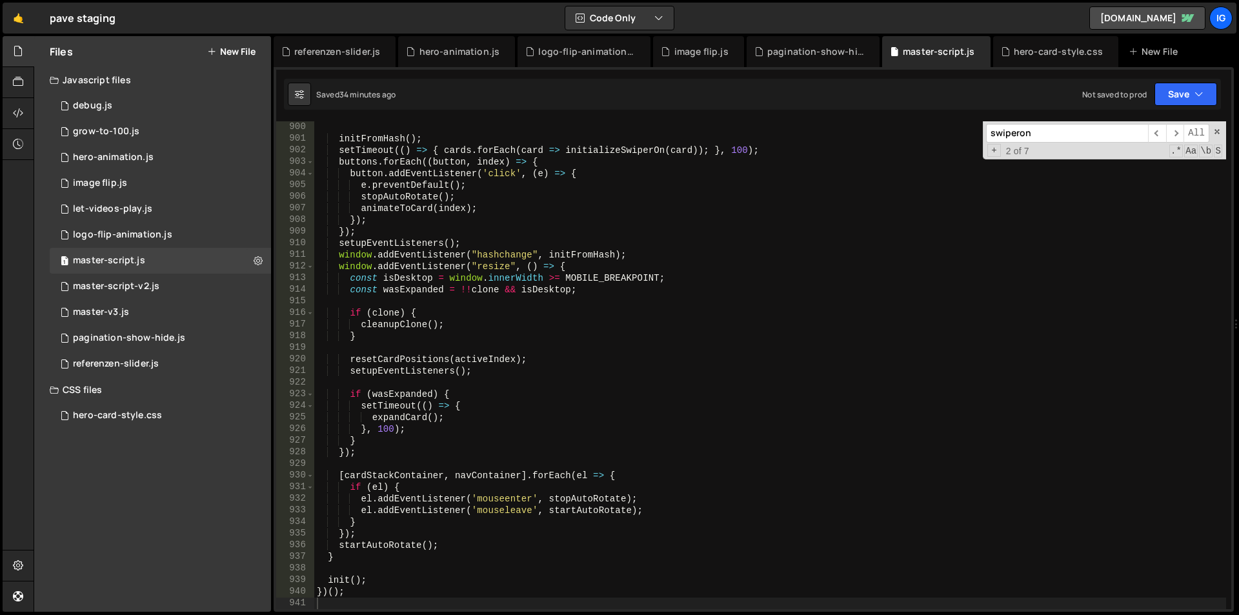
scroll to position [10600, 0]
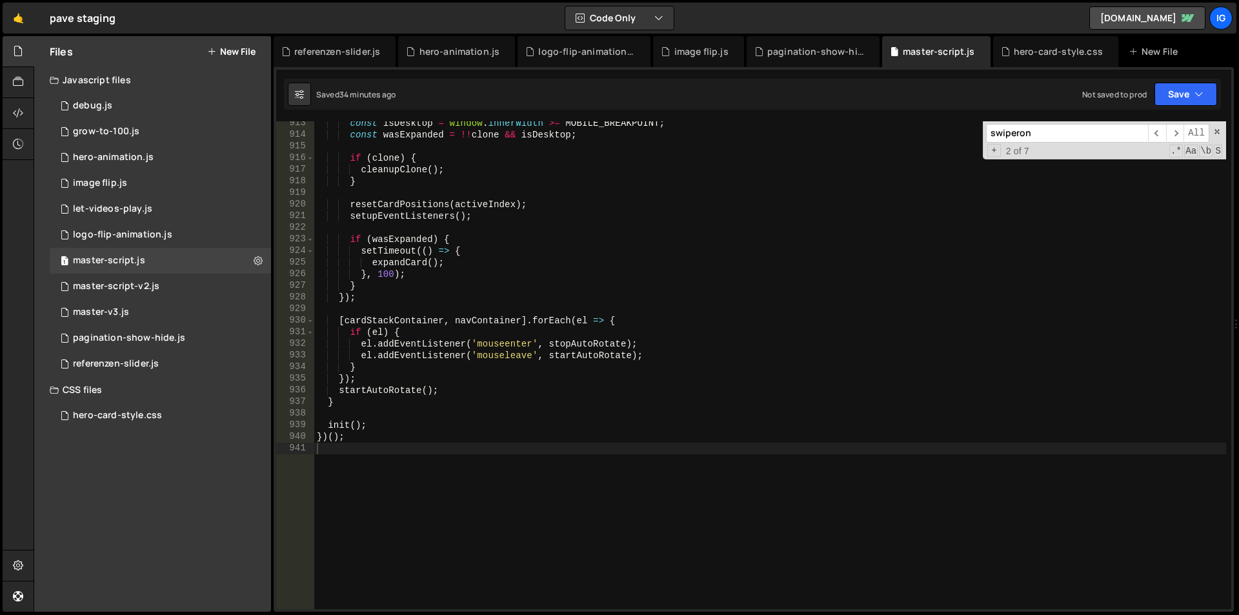
click at [405, 442] on div "const isDesktop = window . innerWidth >= MOBILE_BREAKPOINT ; const wasExpanded …" at bounding box center [770, 372] width 912 height 511
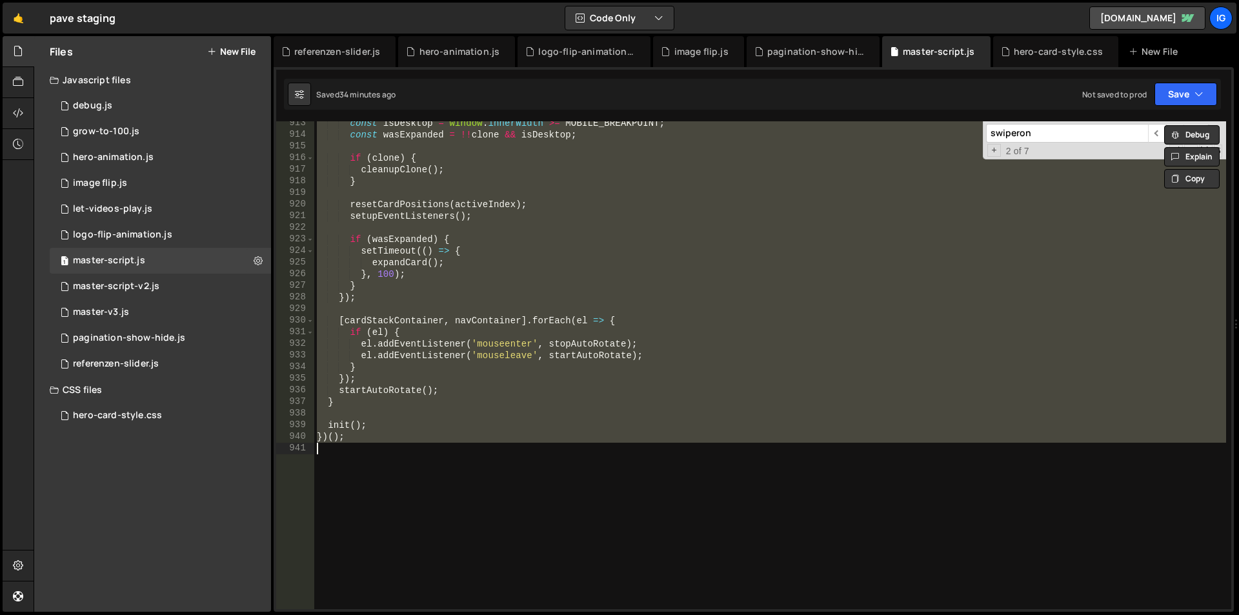
paste textarea
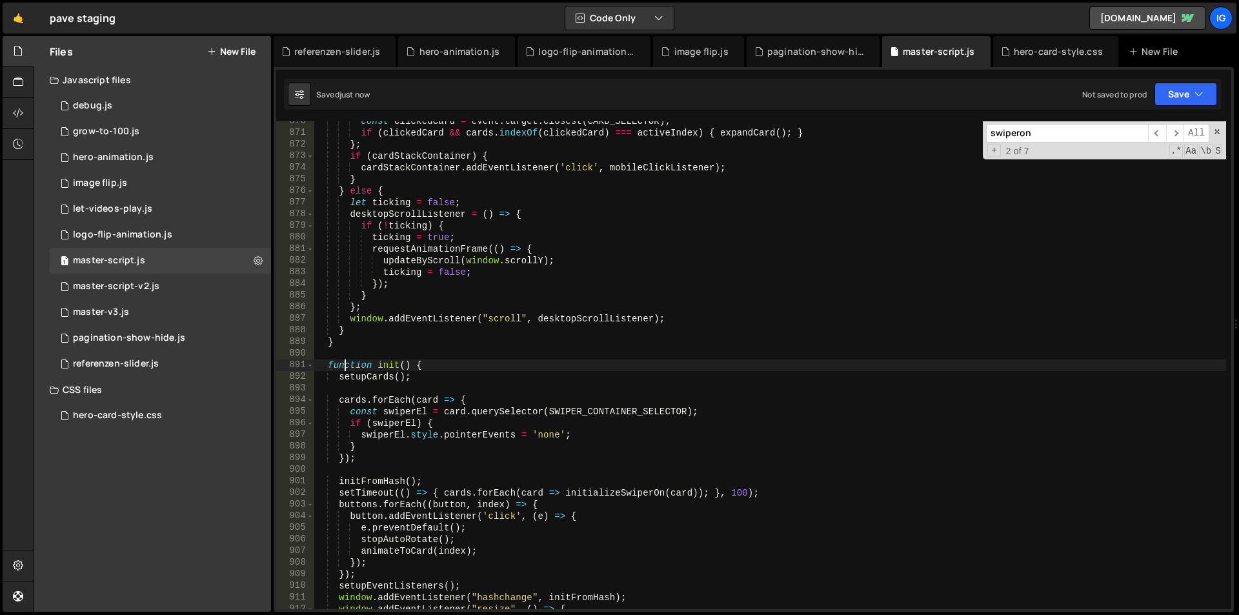
scroll to position [10412, 0]
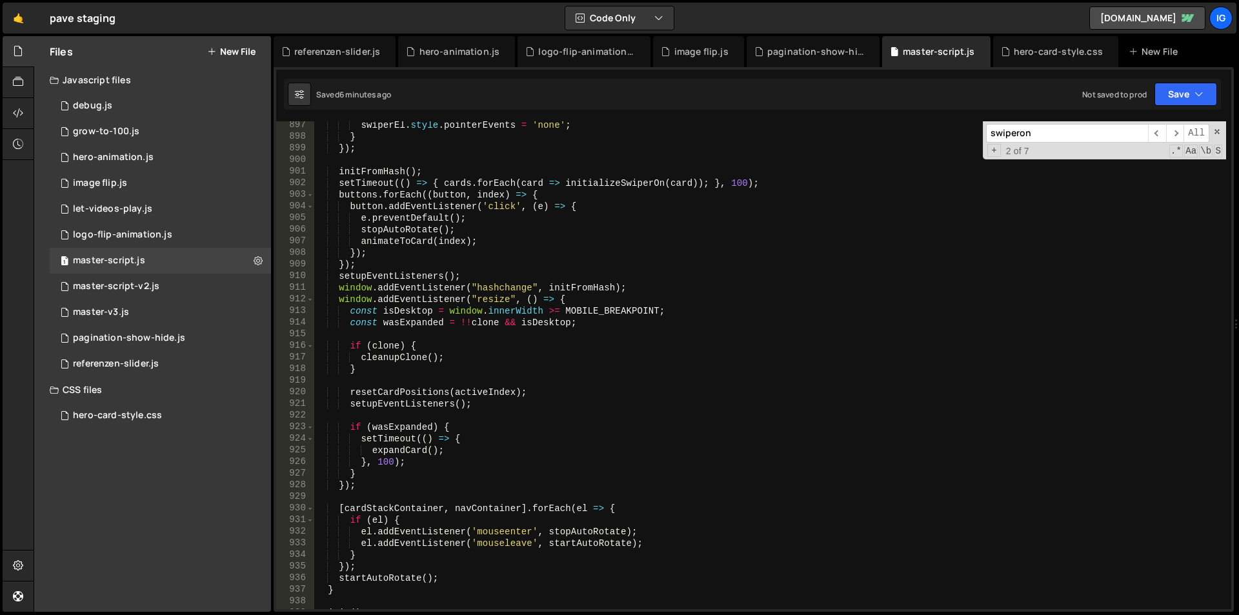
click at [460, 176] on div "swiperEl . style . pointerEvents = 'none' ; } }) ; initFromHash ( ) ; setTimeou…" at bounding box center [770, 374] width 912 height 511
type textarea "})();"
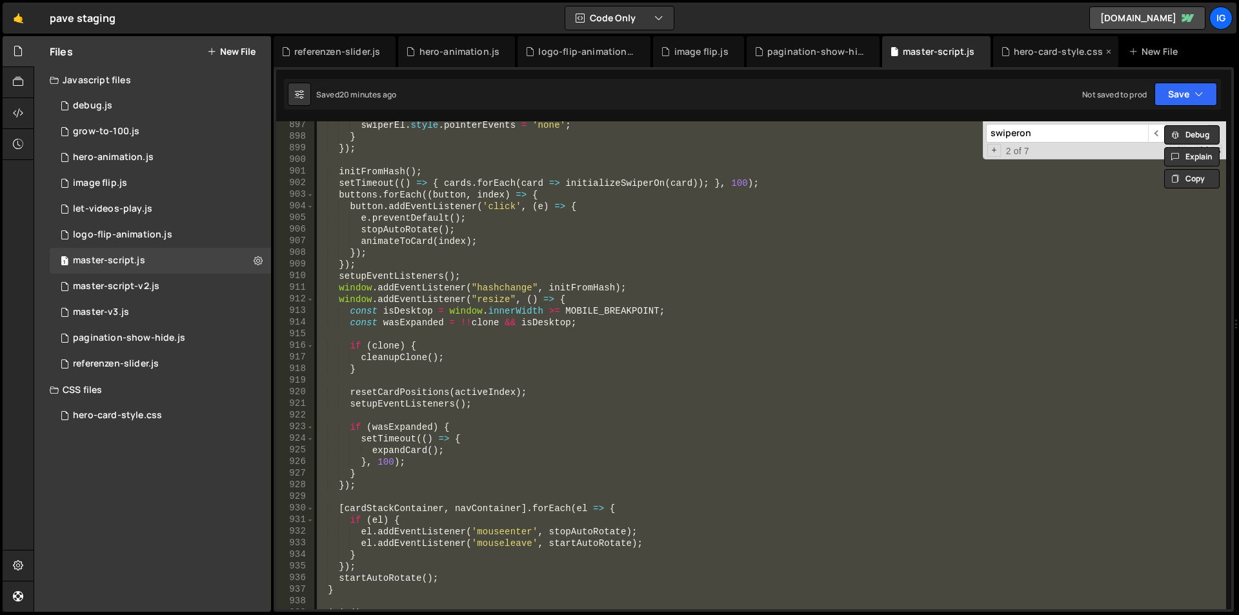
click at [1035, 59] on div "hero-card-style.css" at bounding box center [1055, 51] width 125 height 31
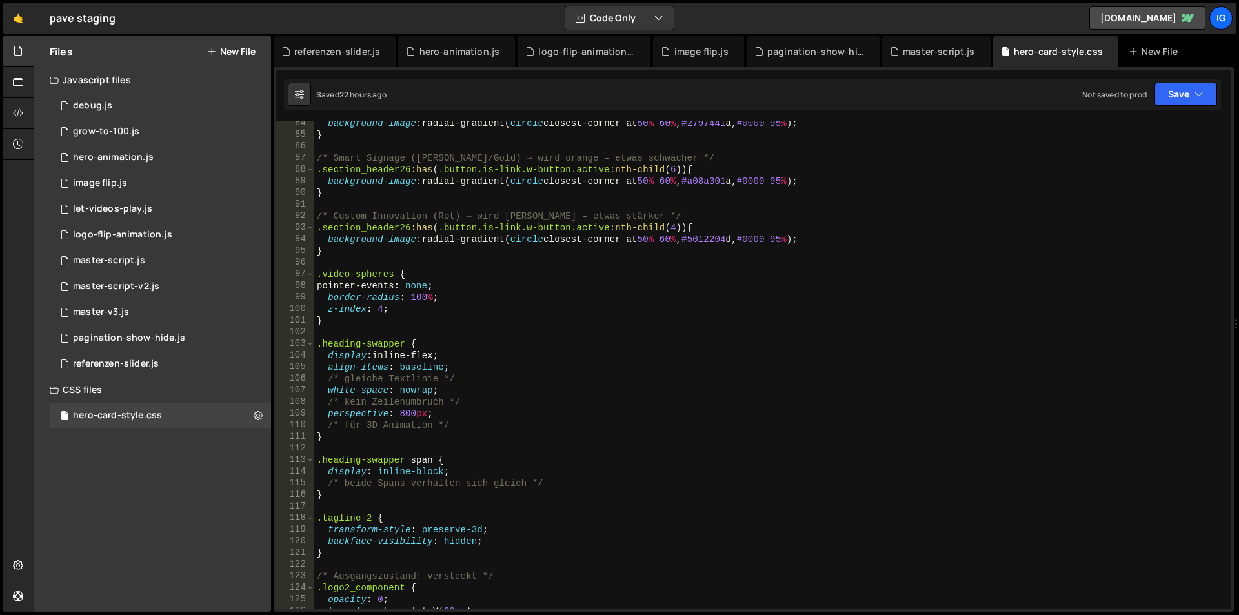
scroll to position [891, 0]
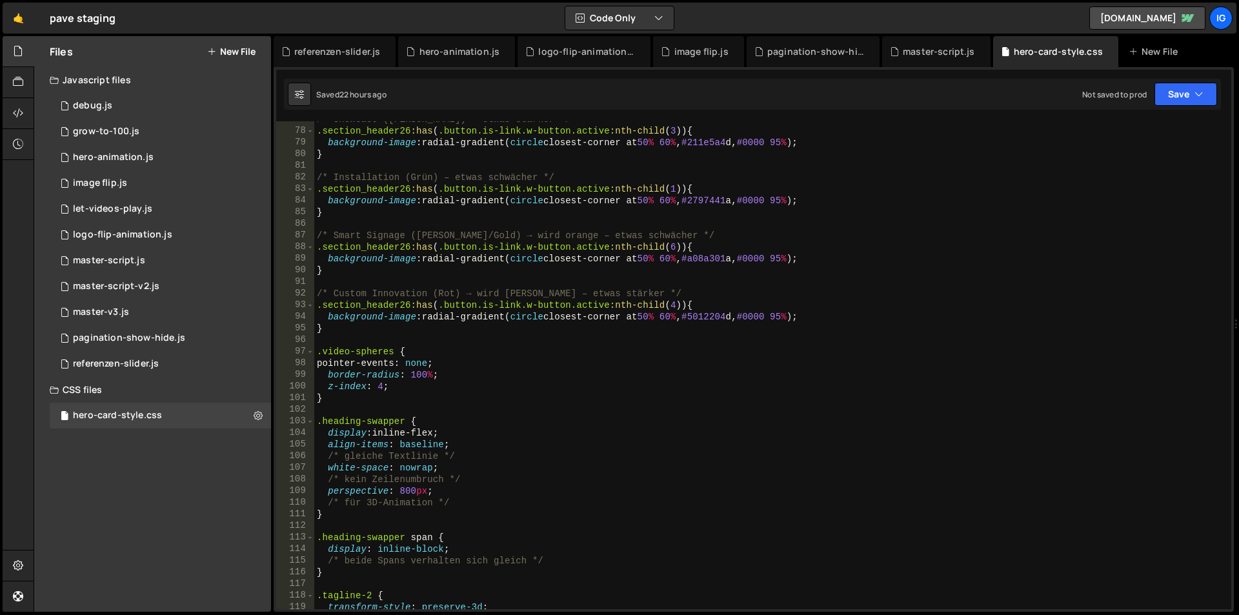
type textarea "z-index: 4;"
click at [383, 387] on div "/* Showcase ([PERSON_NAME]) – etwas stärker */ .section_header26 :has ( .button…" at bounding box center [770, 369] width 912 height 511
drag, startPoint x: 927, startPoint y: 51, endPoint x: 920, endPoint y: 53, distance: 7.4
click at [927, 52] on div "master-script.js" at bounding box center [939, 51] width 72 height 13
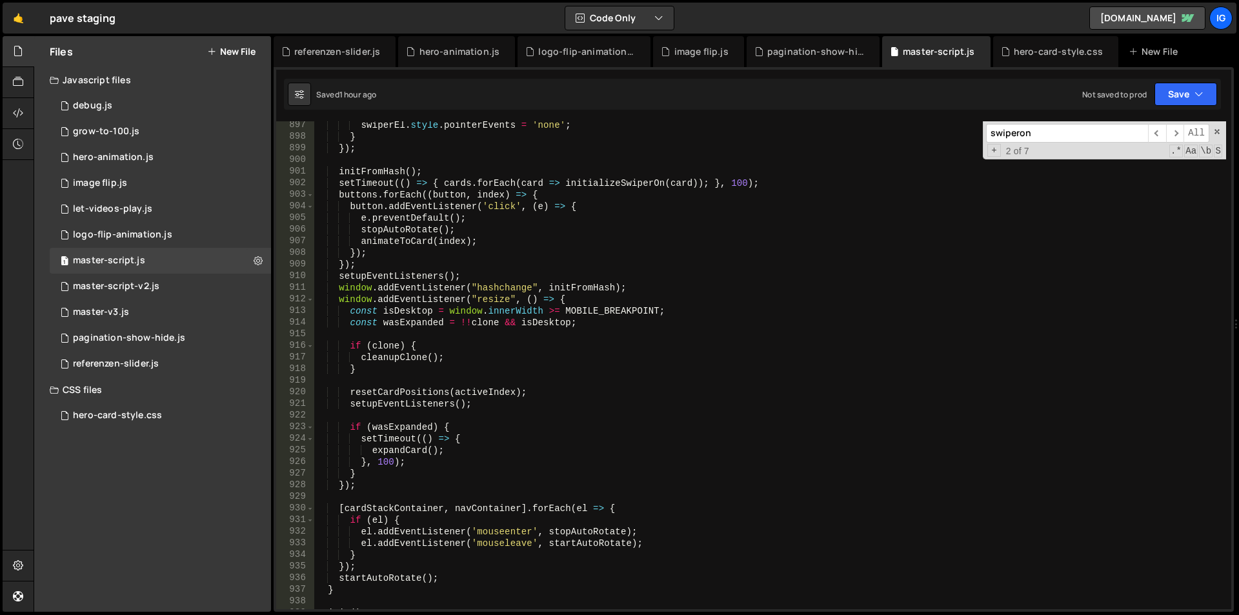
click at [745, 199] on div "swiperEl . style . pointerEvents = 'none' ; } }) ; initFromHash ( ) ; setTimeou…" at bounding box center [770, 374] width 912 height 511
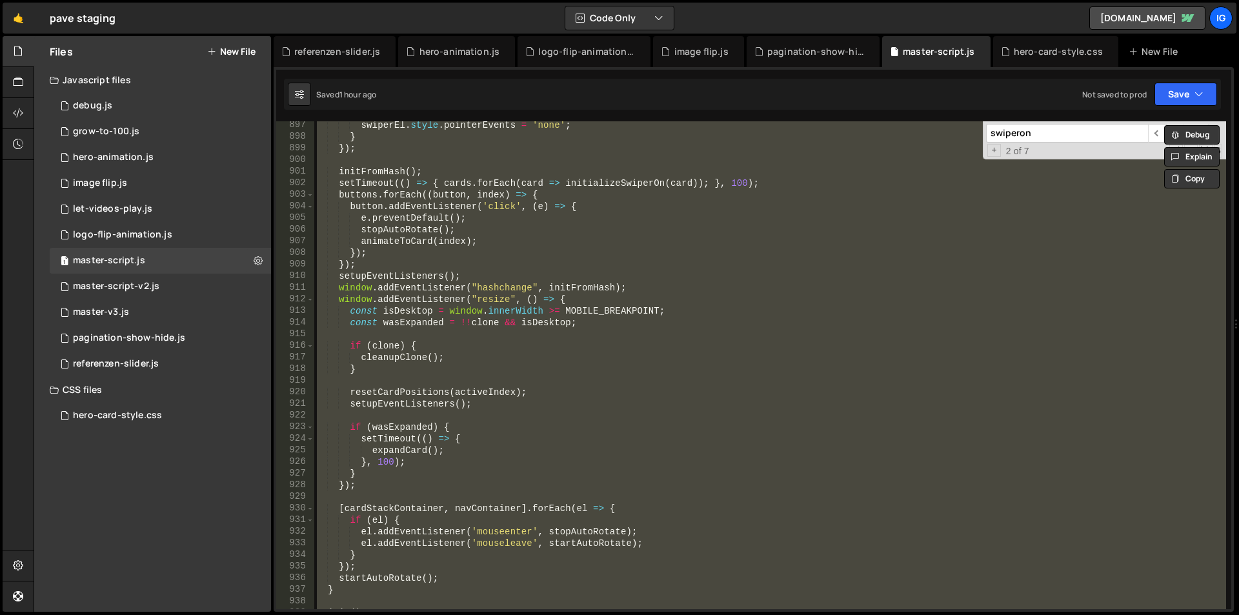
click at [447, 212] on div "swiperEl . style . pointerEvents = 'none' ; } }) ; initFromHash ( ) ; setTimeou…" at bounding box center [770, 365] width 912 height 488
paste textarea
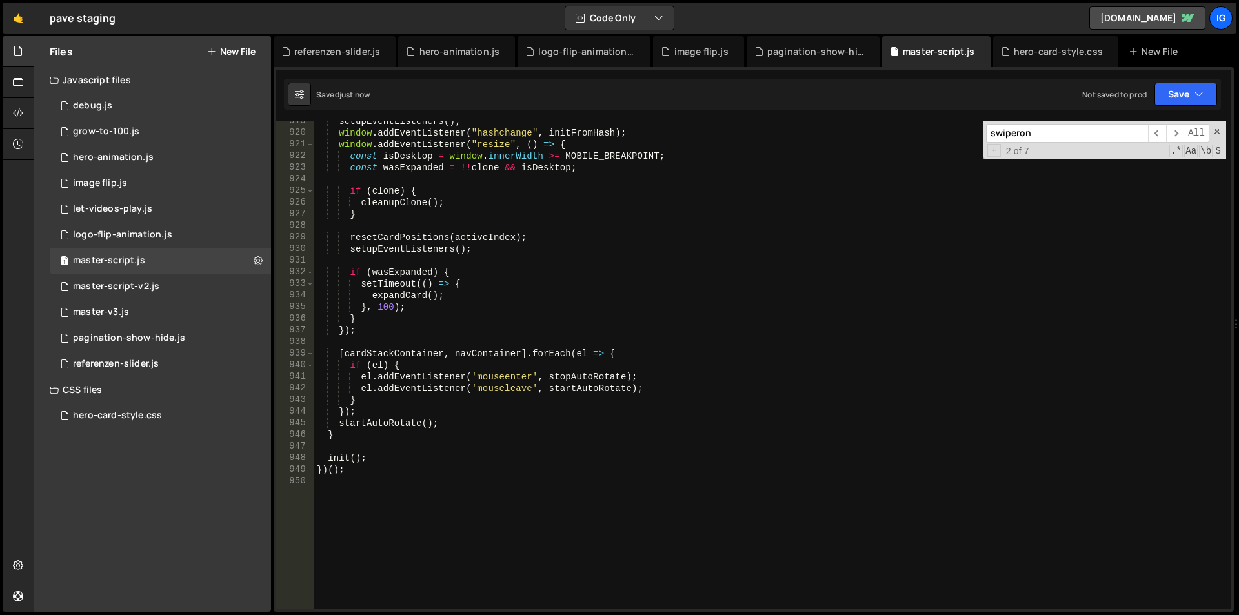
scroll to position [10672, 0]
click at [423, 194] on div "setupEventListeners ( ) ; window . addEventListener ( "hashchange" , initFromHa…" at bounding box center [770, 371] width 912 height 511
type textarea "})();"
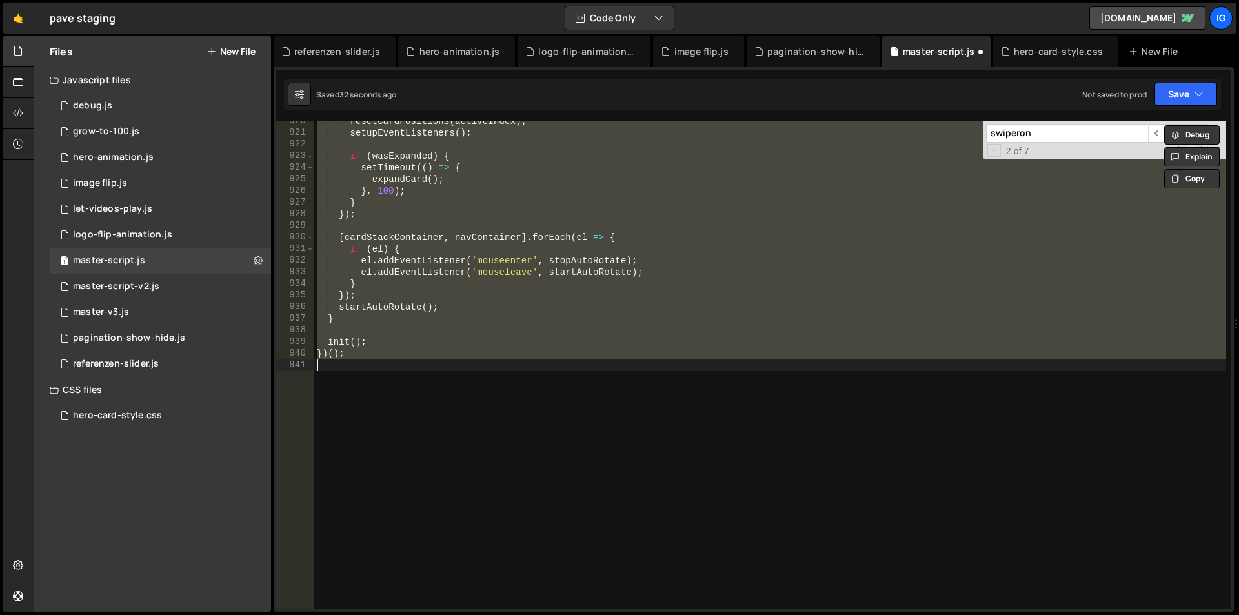
scroll to position [10683, 0]
click at [454, 369] on div "resetCardPositions ( activeIndex ) ; setupEventListeners ( ) ; if ( wasExpanded…" at bounding box center [770, 371] width 912 height 511
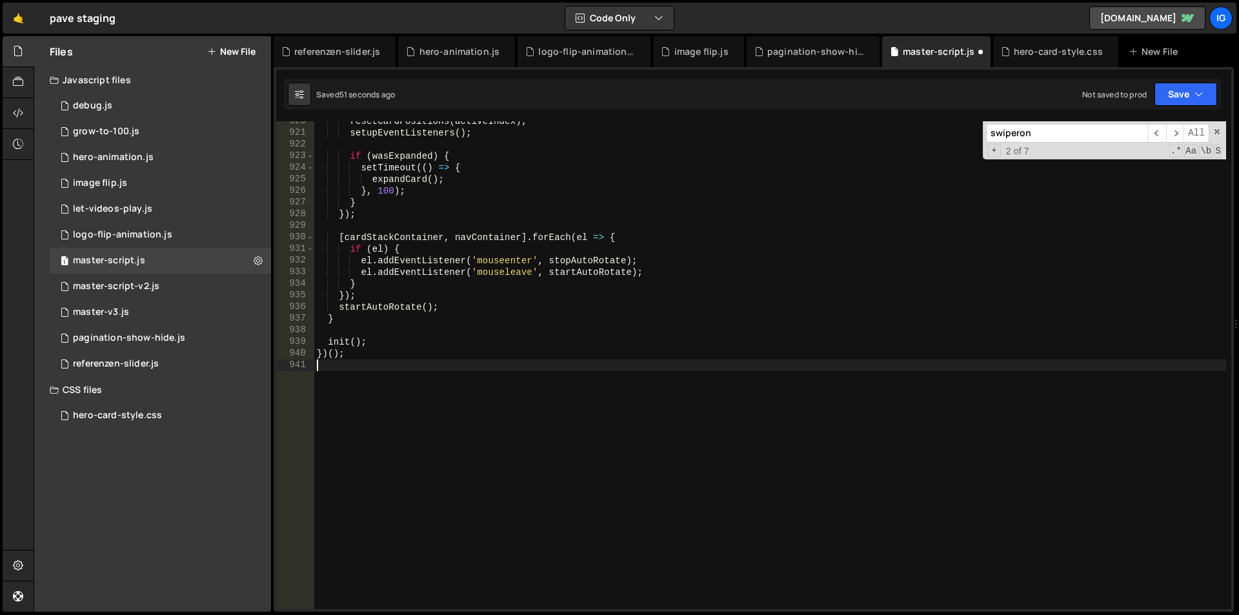
click at [459, 240] on div "resetCardPositions ( activeIndex ) ; setupEventListeners ( ) ; if ( wasExpanded…" at bounding box center [770, 371] width 912 height 511
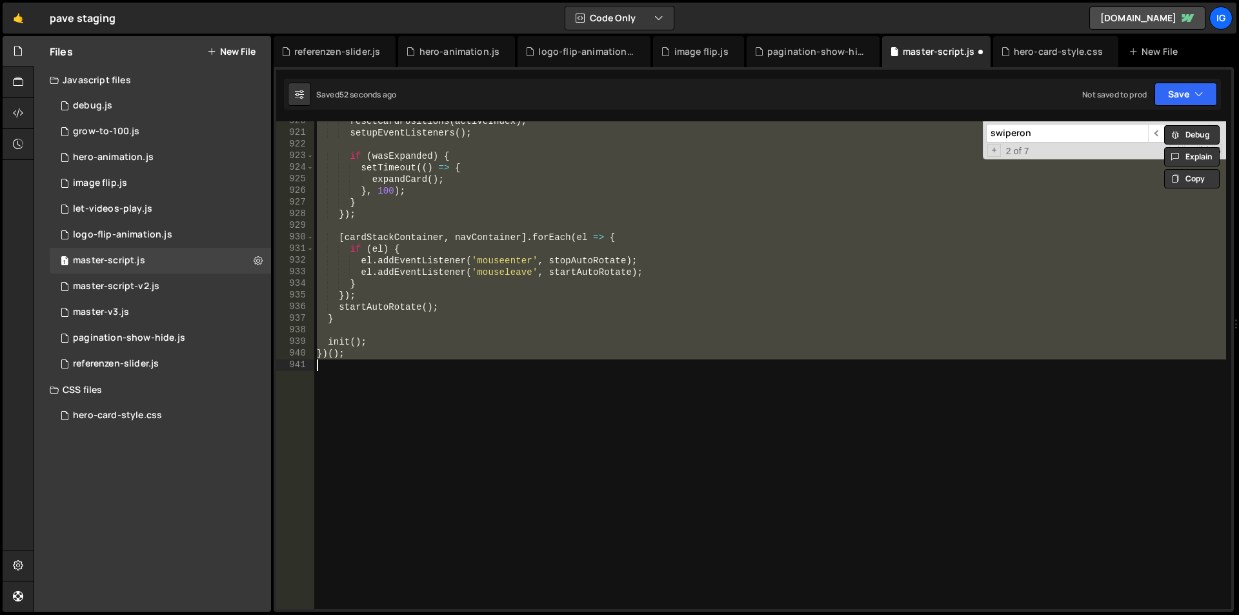
paste textarea
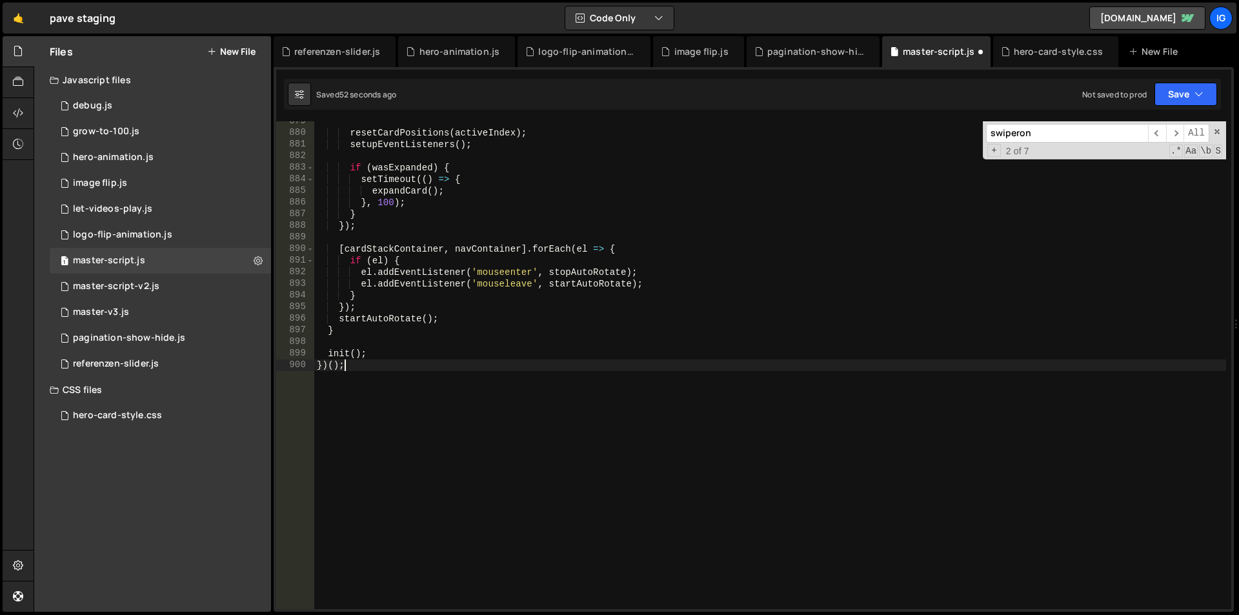
scroll to position [10207, 0]
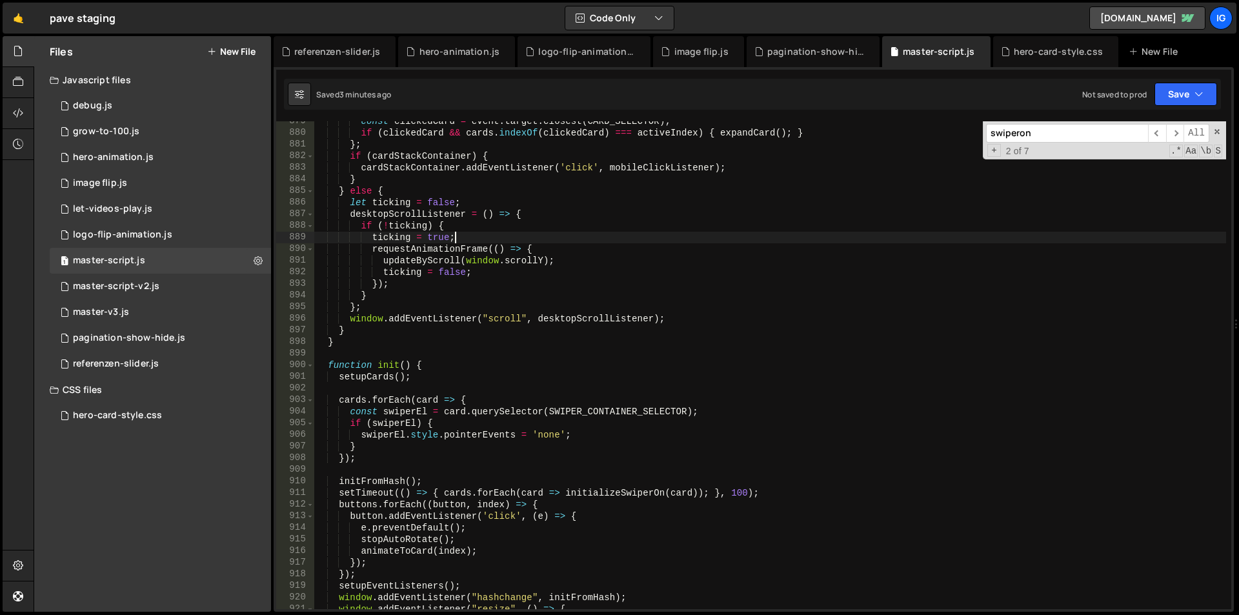
click at [457, 237] on div "const clickedCard = event . target . closest ( CARD_SELECTOR ) ; if ( clickedCa…" at bounding box center [770, 371] width 912 height 511
click at [479, 239] on div "const clickedCard = event . target . closest ( CARD_SELECTOR ) ; if ( clickedCa…" at bounding box center [770, 371] width 912 height 511
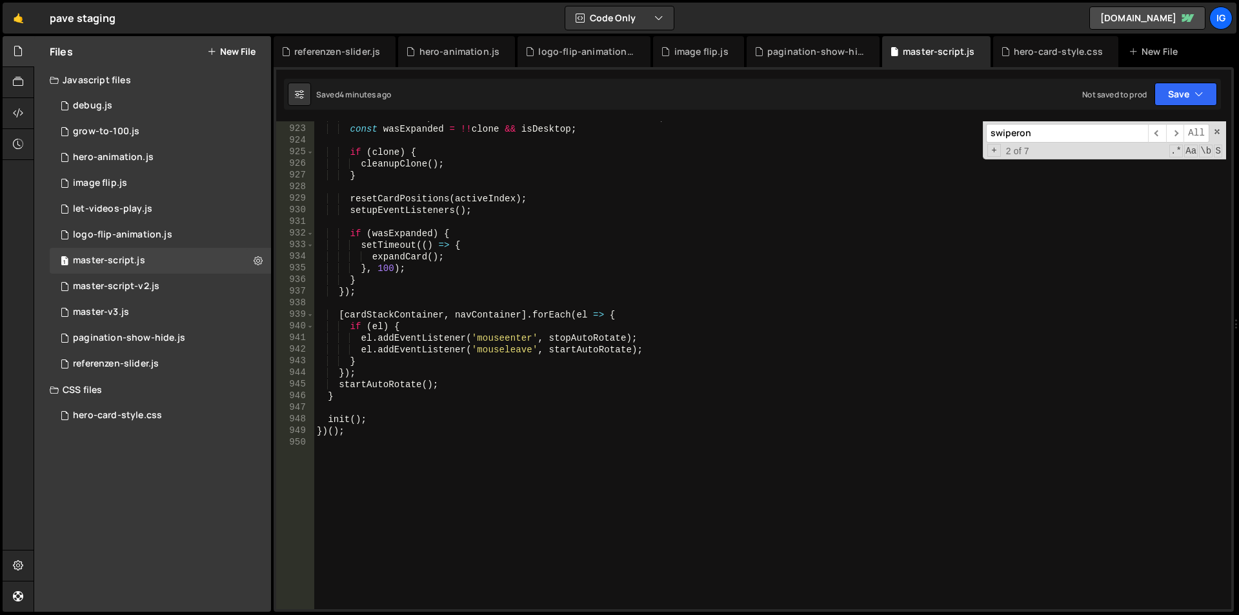
scroll to position [10749, 0]
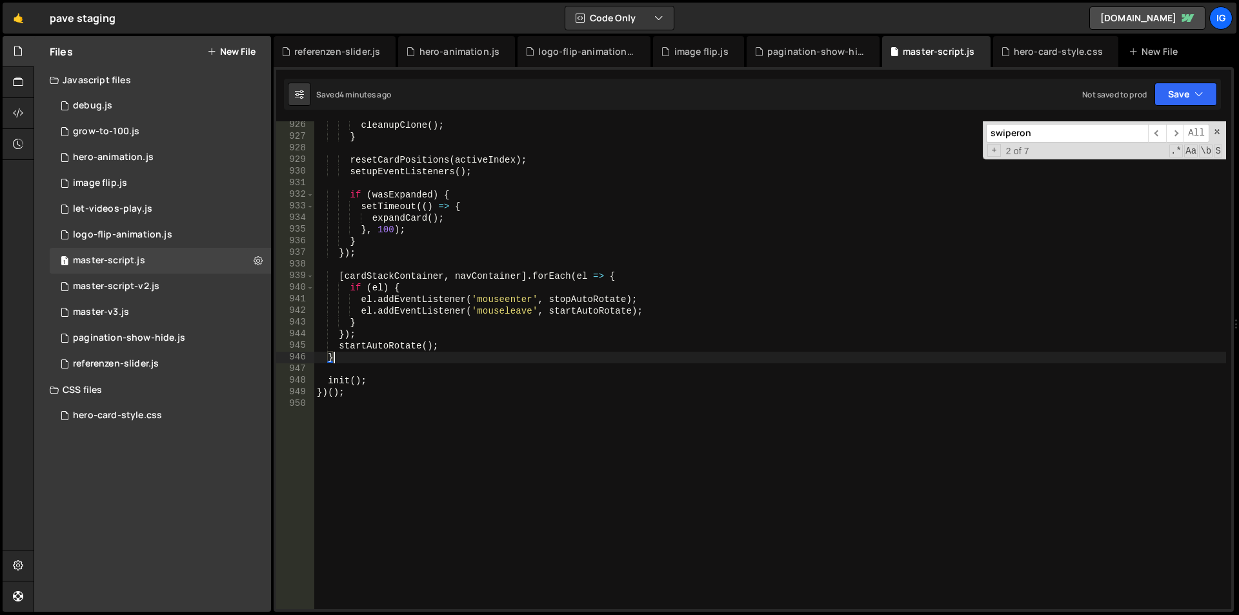
click at [965, 357] on div "cleanupClone ( ) ; } resetCardPositions ( activeIndex ) ; setupEventListeners (…" at bounding box center [770, 374] width 912 height 511
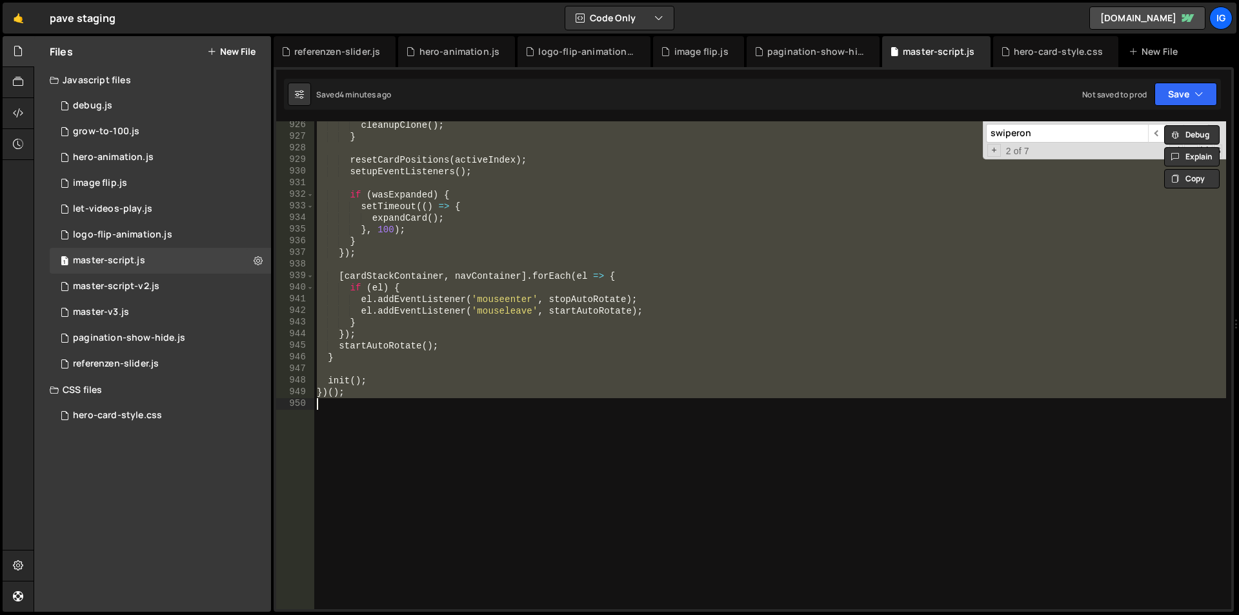
paste textarea
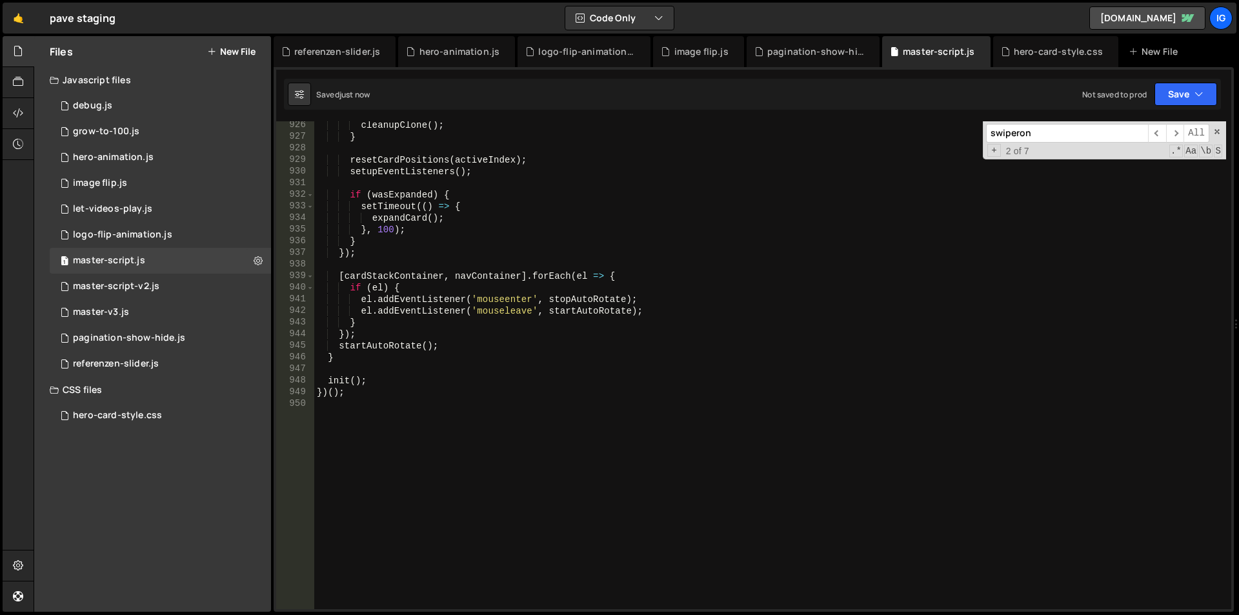
scroll to position [10788, 0]
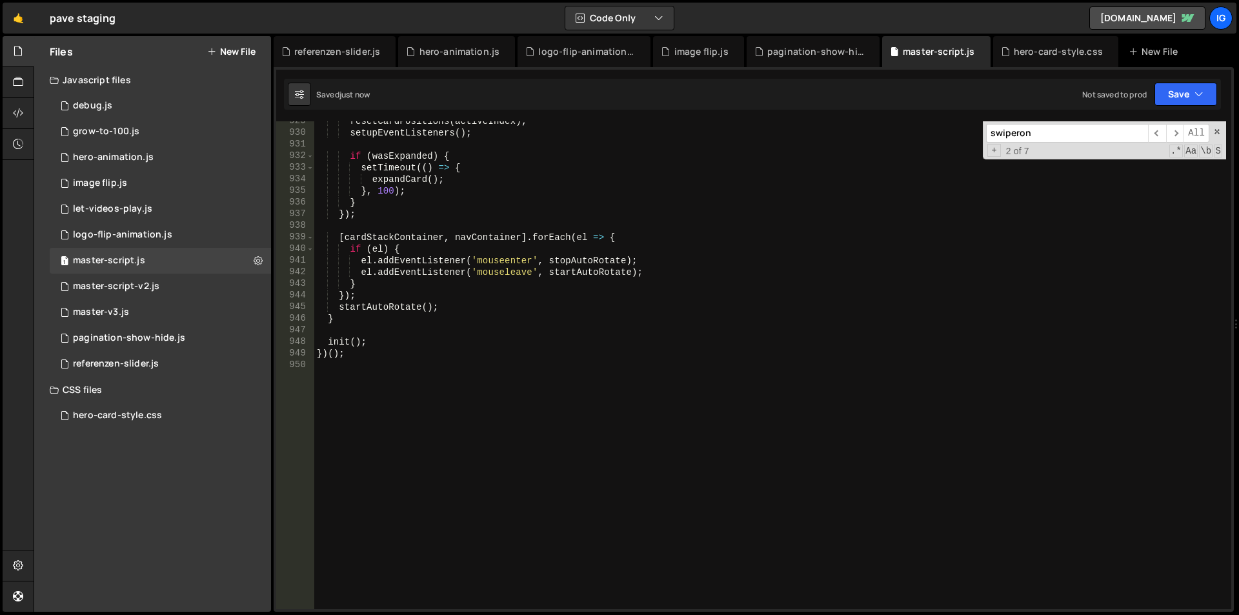
click at [538, 279] on div "resetCardPositions ( activeIndex ) ; setupEventListeners ( ) ; if ( wasExpanded…" at bounding box center [770, 371] width 912 height 511
type textarea "}"
click at [434, 222] on div "resetCardPositions ( activeIndex ) ; setupEventListeners ( ) ; if ( wasExpanded…" at bounding box center [770, 371] width 912 height 511
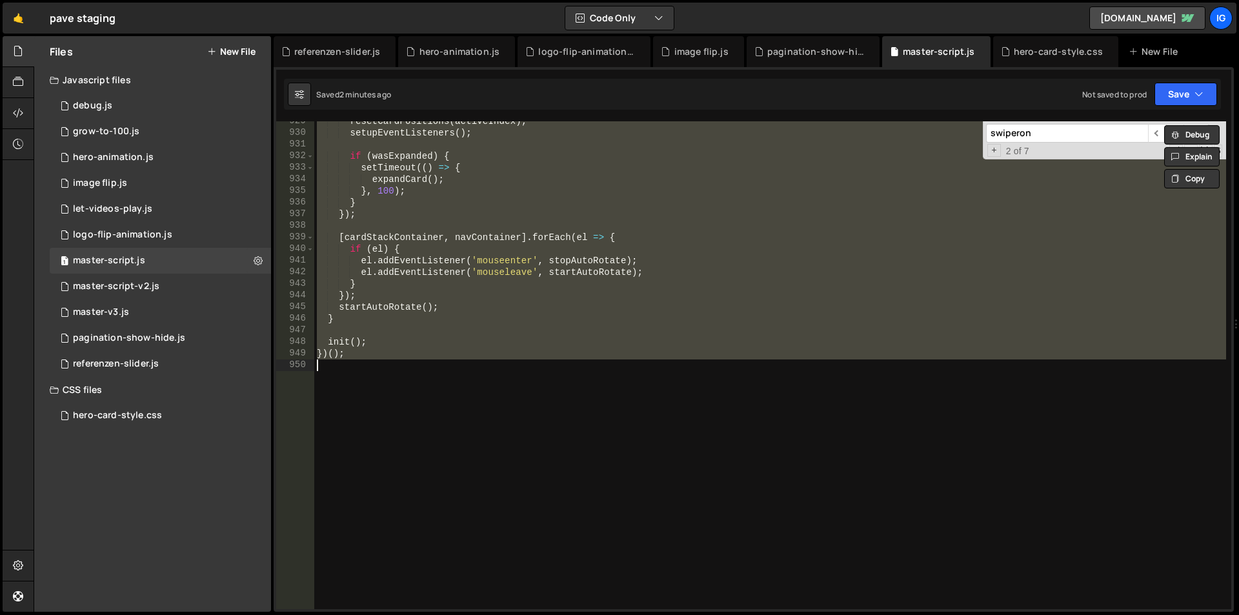
paste textarea
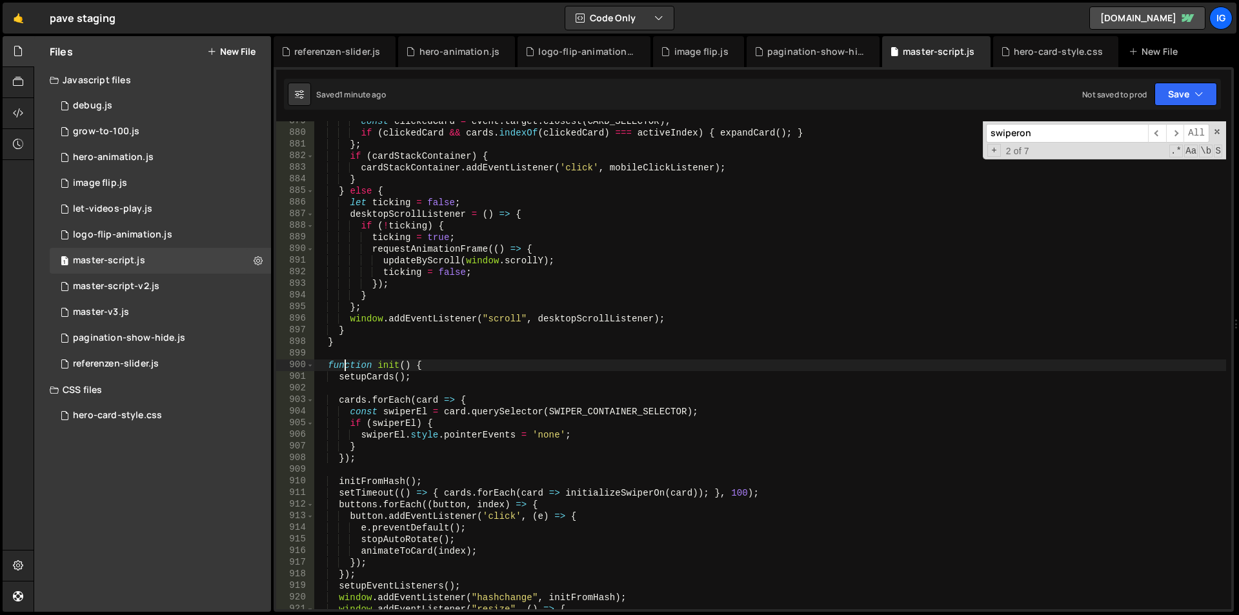
click at [462, 251] on div "const clickedCard = event . target . closest ( CARD_SELECTOR ) ; if ( clickedCa…" at bounding box center [770, 371] width 912 height 511
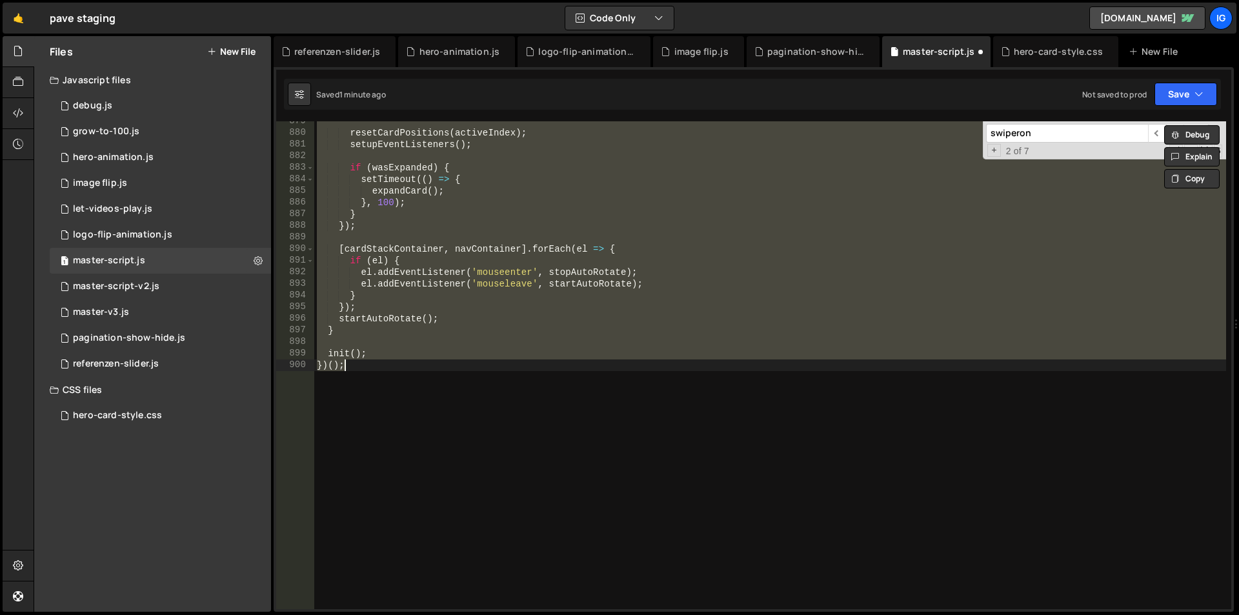
scroll to position [10788, 0]
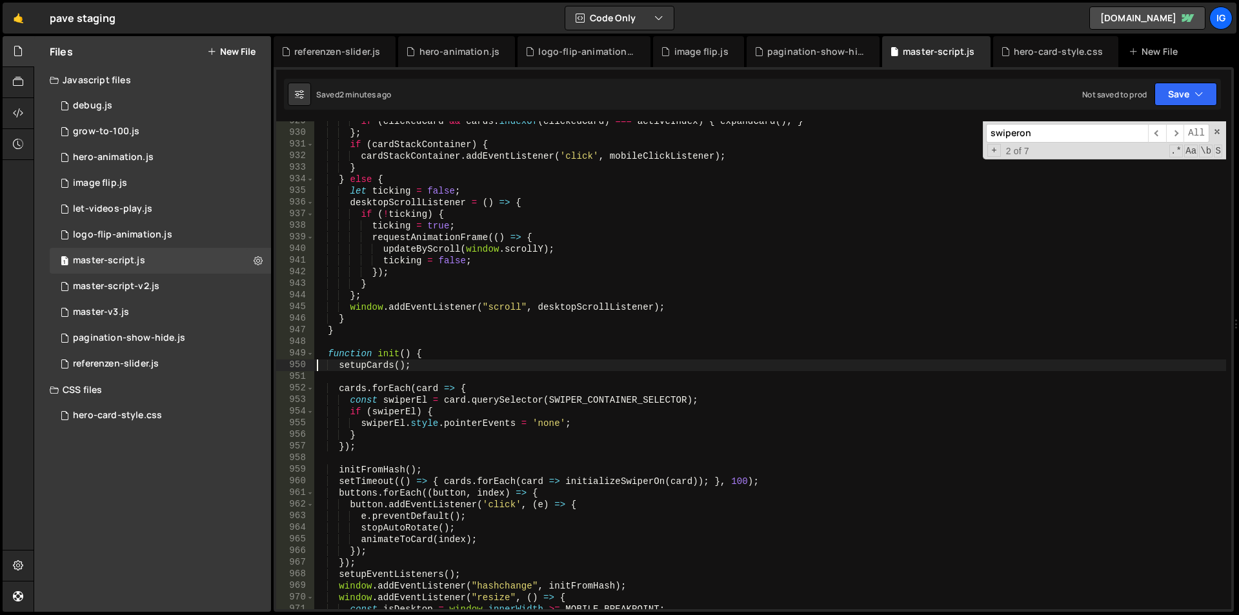
click at [505, 214] on div "if ( clickedCard && cards . indexOf ( clickedCard ) === activeIndex ) { expandC…" at bounding box center [770, 371] width 912 height 511
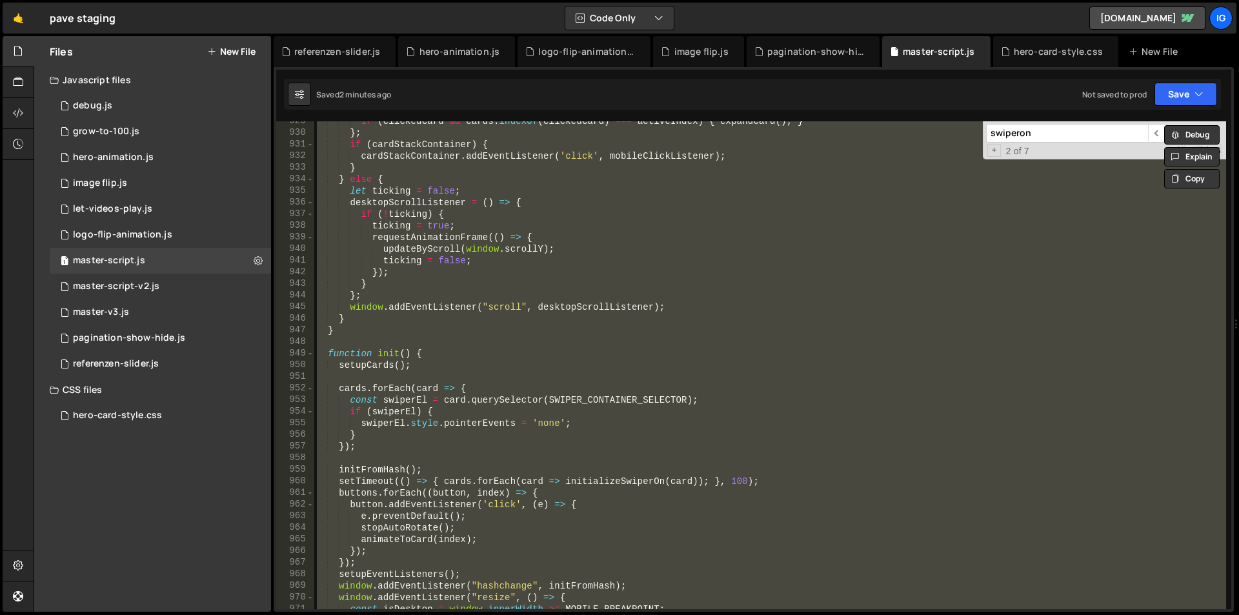
paste textarea
type textarea "})();"
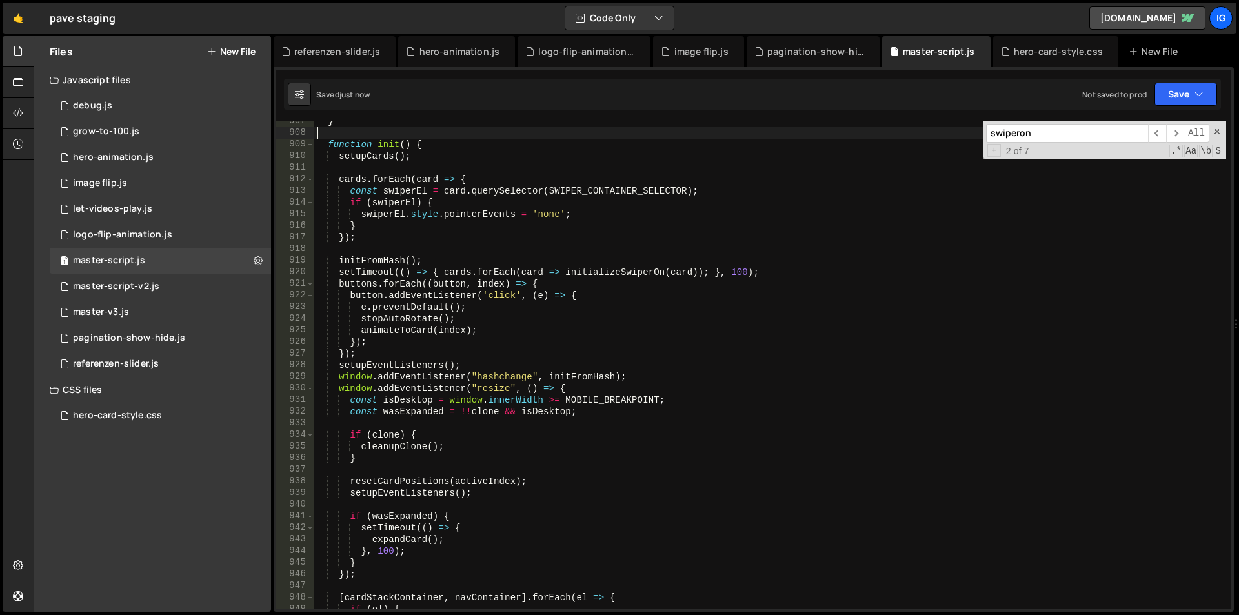
scroll to position [10765, 0]
